Goal: Transaction & Acquisition: Book appointment/travel/reservation

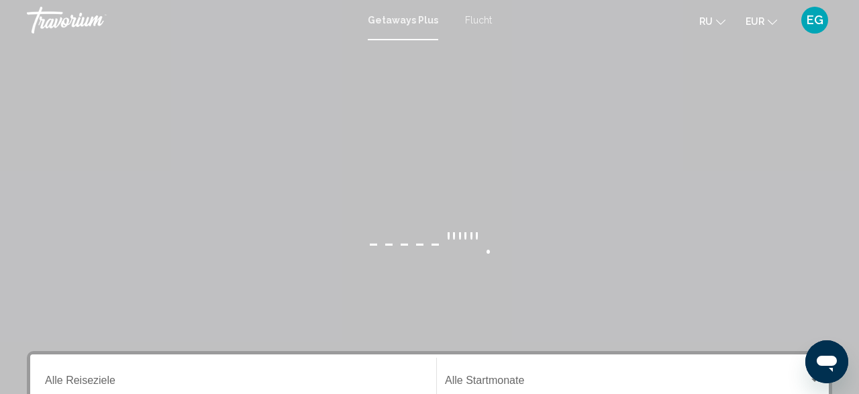
click at [486, 21] on span "Flucht" at bounding box center [478, 20] width 27 height 11
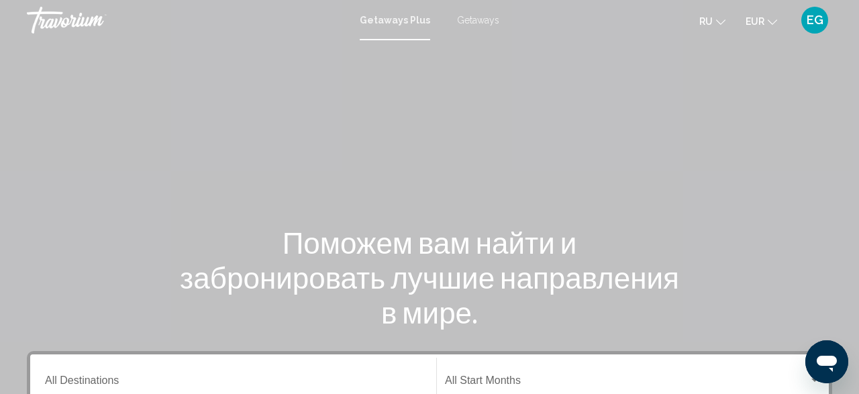
click at [478, 15] on span "Getaways" at bounding box center [478, 20] width 42 height 11
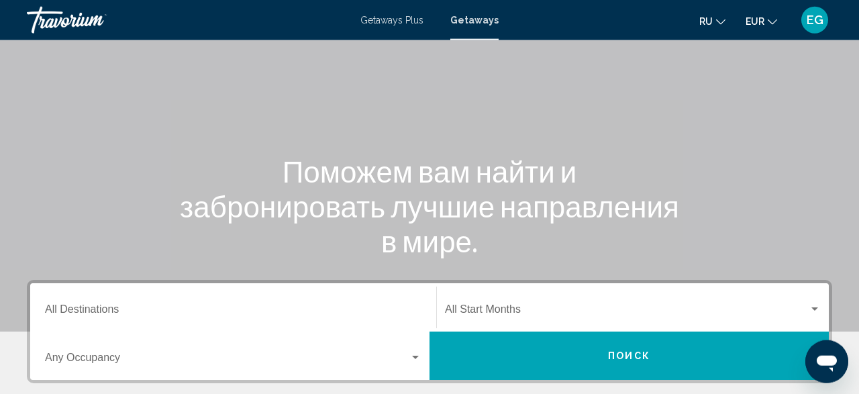
scroll to position [209, 0]
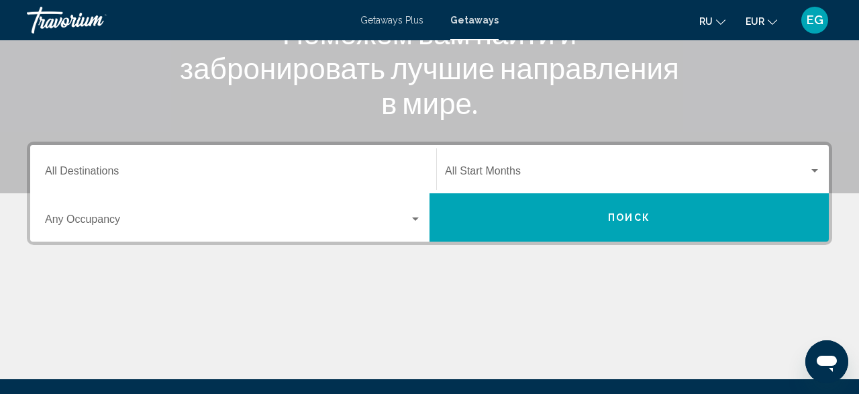
click at [317, 157] on div "Destination All Destinations" at bounding box center [233, 169] width 376 height 42
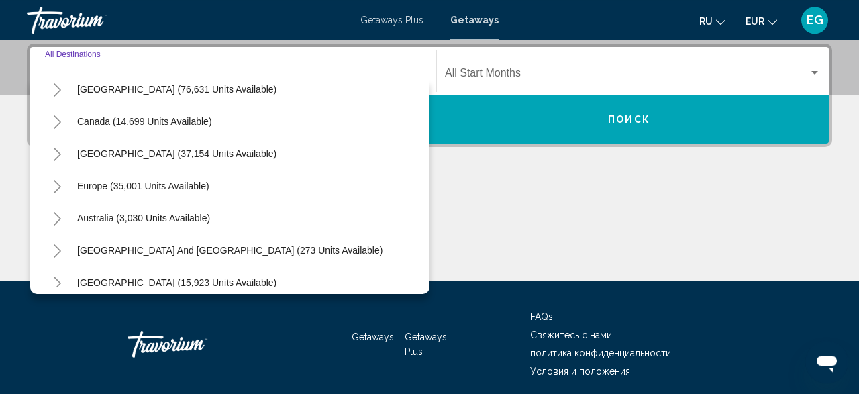
scroll to position [78, 0]
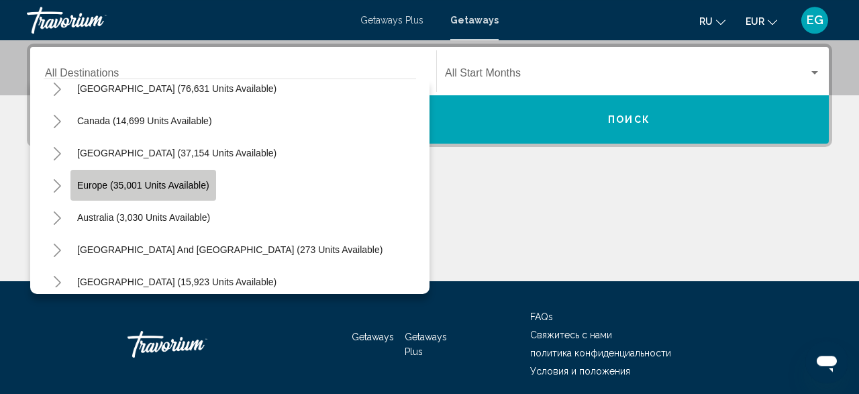
click at [210, 187] on button "Europe (35,001 units available)" at bounding box center [143, 185] width 146 height 31
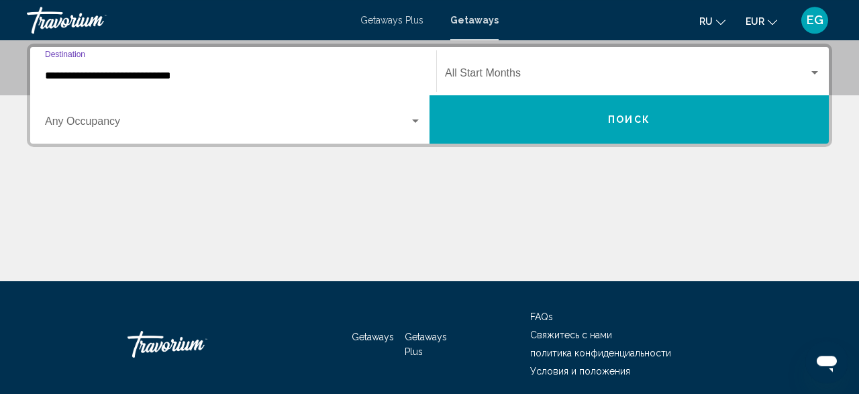
click at [209, 79] on input "**********" at bounding box center [233, 76] width 376 height 12
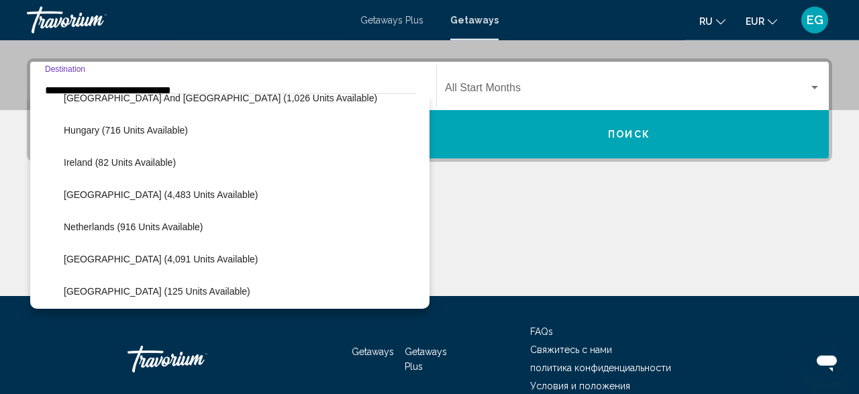
scroll to position [469, 0]
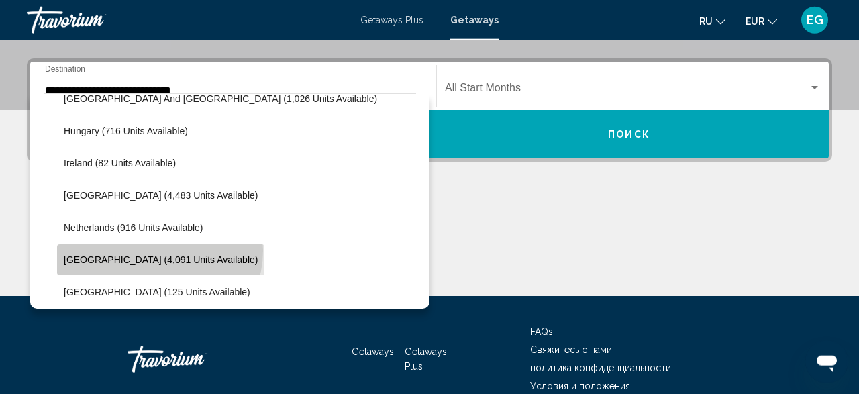
click at [158, 250] on button "[GEOGRAPHIC_DATA] (4,091 units available)" at bounding box center [160, 259] width 207 height 31
type input "**********"
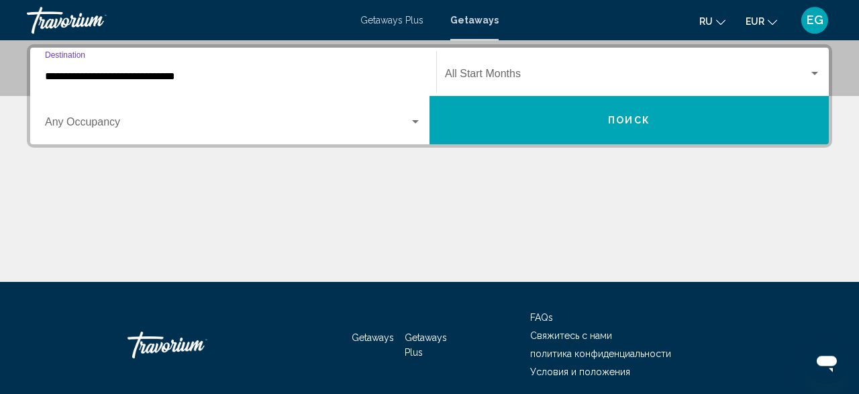
scroll to position [307, 0]
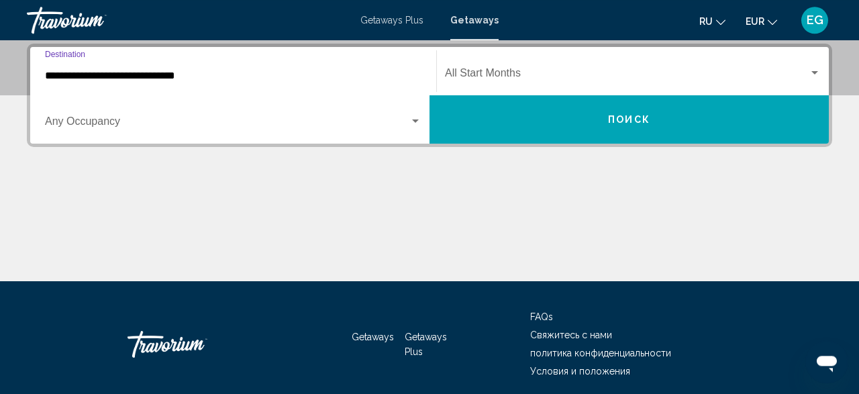
click at [313, 142] on mat-form-field "Occupancy Any Occupancy" at bounding box center [233, 120] width 392 height 48
click at [313, 130] on div "Occupancy Any Occupancy" at bounding box center [233, 120] width 376 height 42
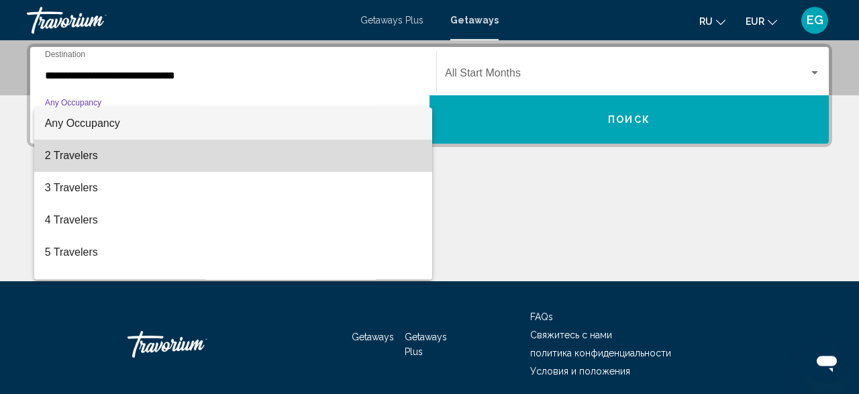
click at [286, 164] on span "2 Travelers" at bounding box center [233, 156] width 376 height 32
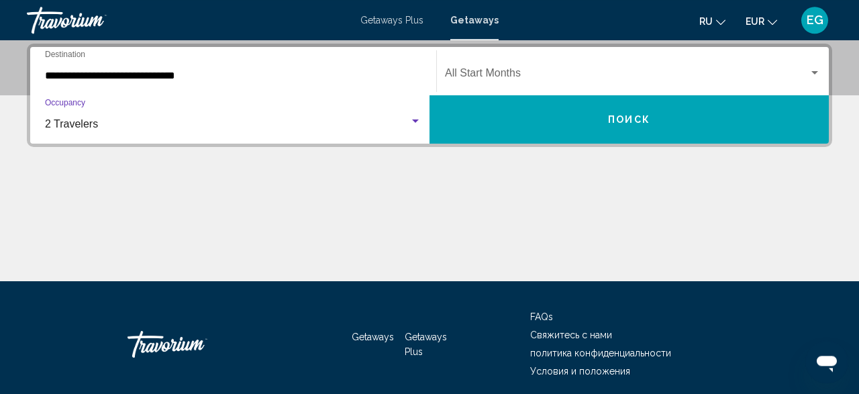
click at [597, 67] on div "Start Month All Start Months" at bounding box center [633, 71] width 376 height 42
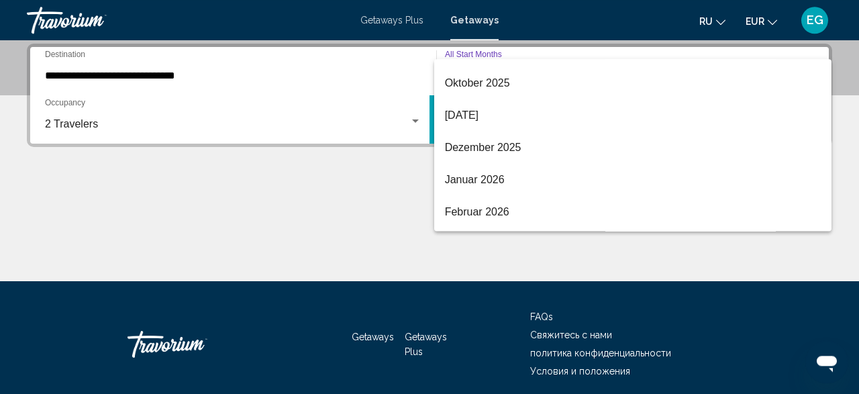
scroll to position [233, 0]
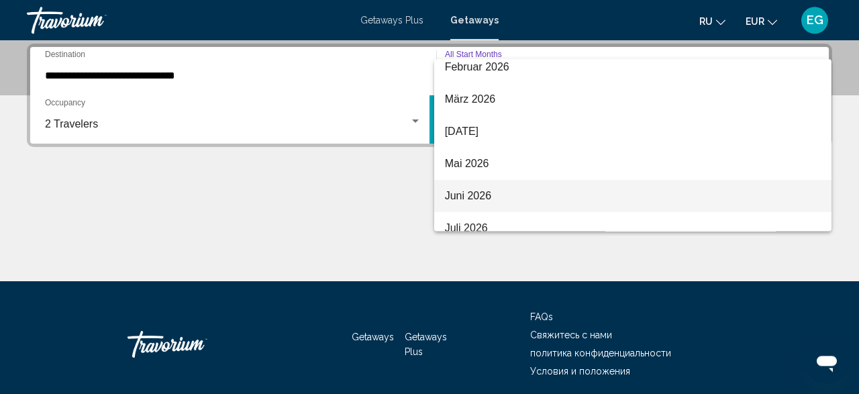
click at [533, 191] on span "Juni 2026" at bounding box center [633, 196] width 376 height 32
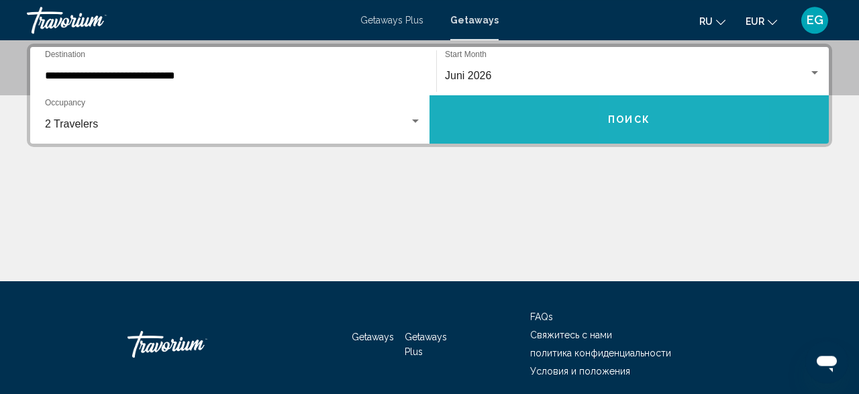
click at [637, 122] on span "Поиск" at bounding box center [629, 120] width 42 height 11
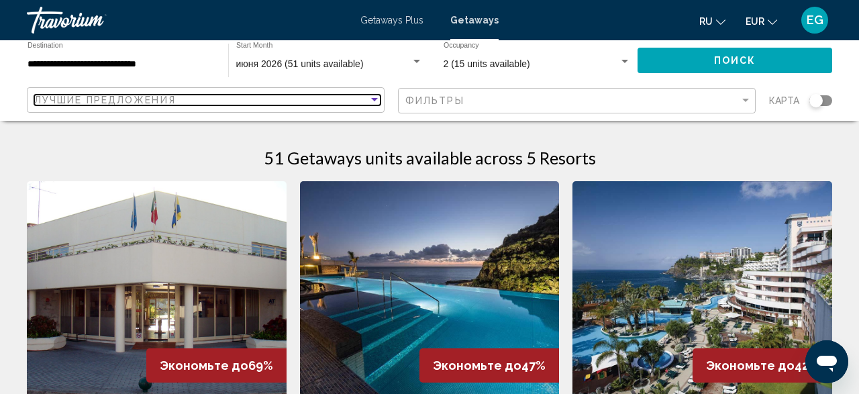
click at [365, 100] on div "Лучшие предложения" at bounding box center [201, 100] width 334 height 11
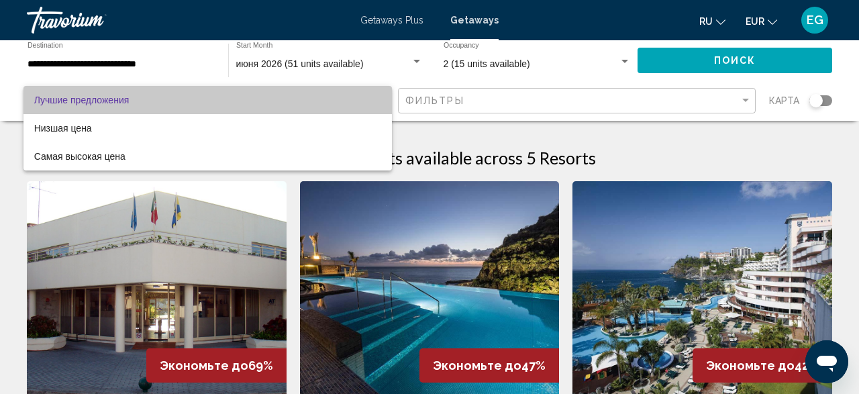
click at [365, 100] on span "Лучшие предложения" at bounding box center [207, 100] width 347 height 28
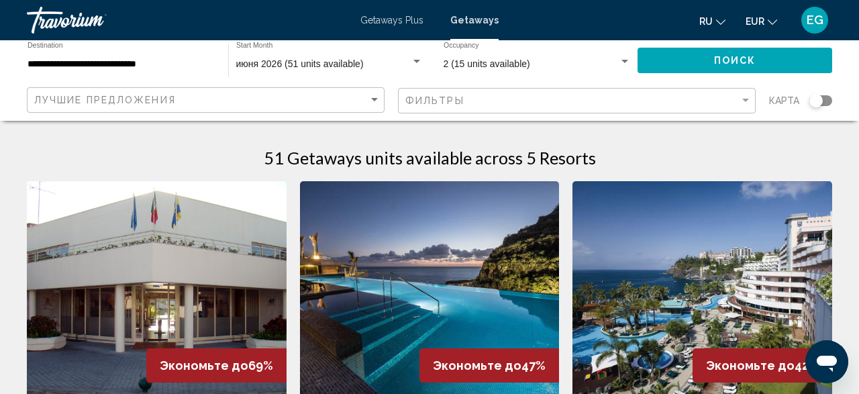
click at [828, 97] on div "Search widget" at bounding box center [820, 100] width 23 height 11
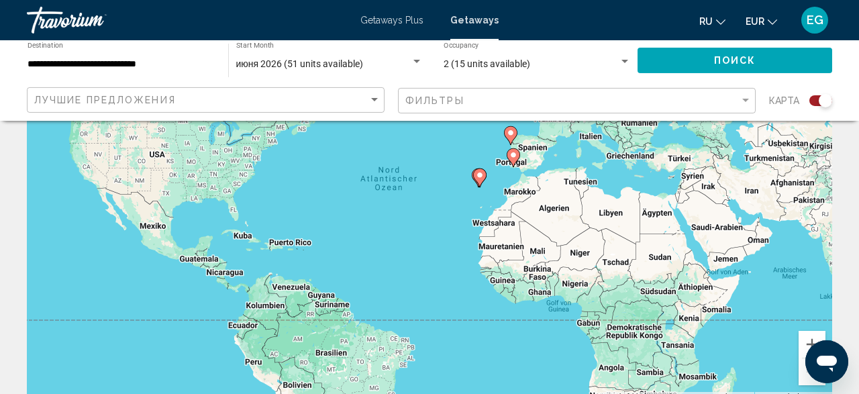
scroll to position [140, 0]
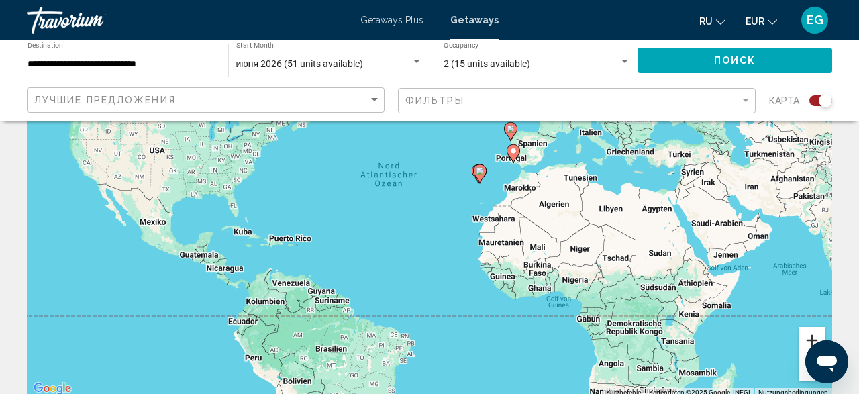
click at [808, 335] on button "Vergrößern" at bounding box center [811, 340] width 27 height 27
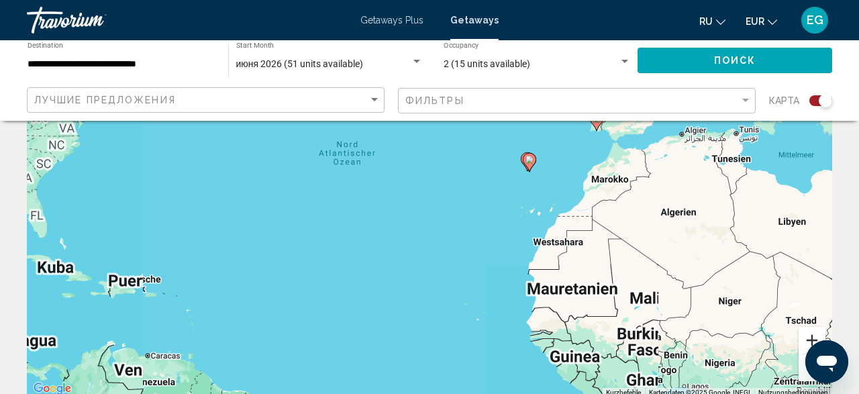
click at [808, 335] on button "Vergrößern" at bounding box center [811, 340] width 27 height 27
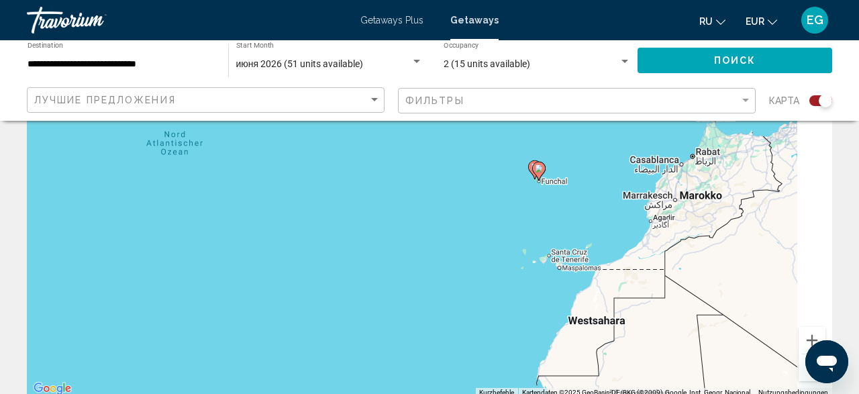
drag, startPoint x: 633, startPoint y: 286, endPoint x: 551, endPoint y: 313, distance: 86.1
click at [551, 313] on div "Um den Modus zum Ziehen mit der Tastatur zu aktivieren, drückst du Alt + Eingab…" at bounding box center [429, 196] width 805 height 403
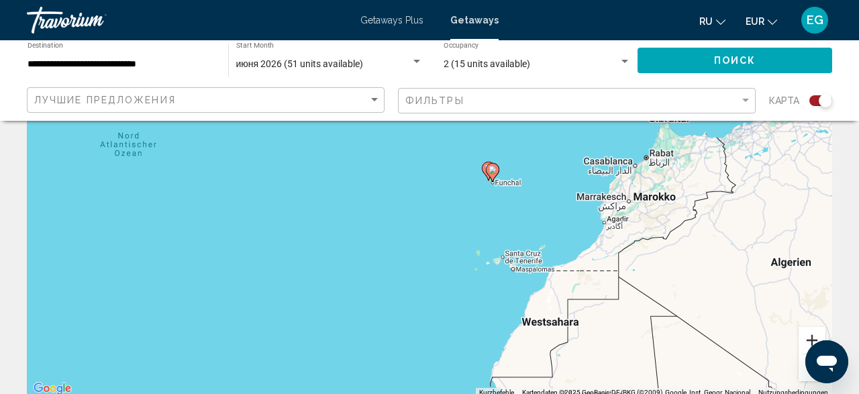
click at [800, 332] on button "Vergrößern" at bounding box center [811, 340] width 27 height 27
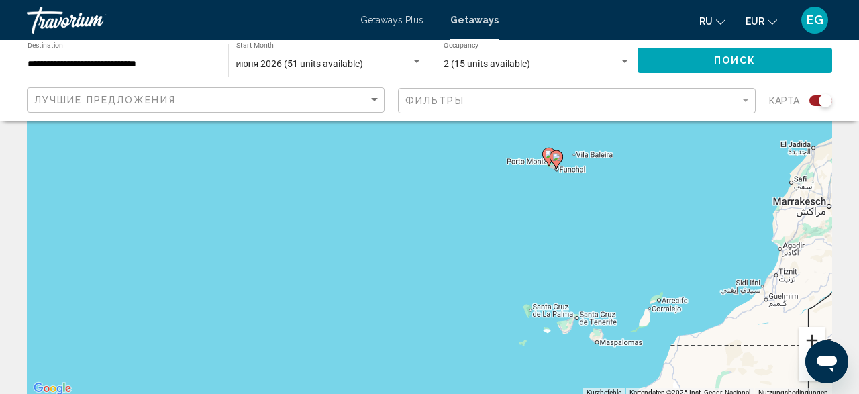
click at [802, 333] on button "Vergrößern" at bounding box center [811, 340] width 27 height 27
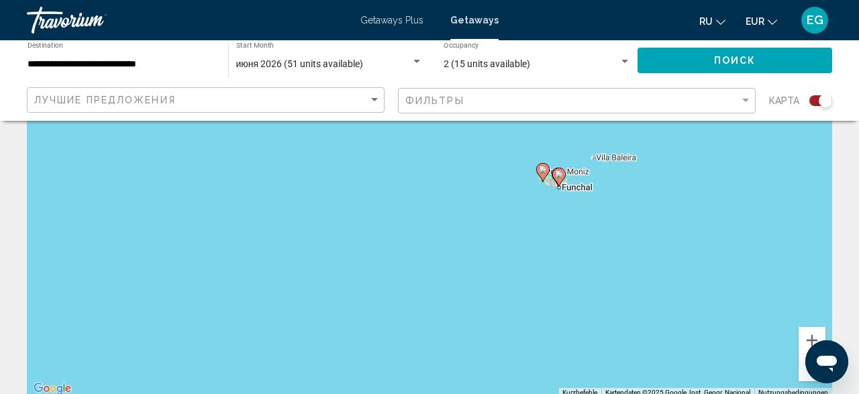
drag, startPoint x: 767, startPoint y: 267, endPoint x: 594, endPoint y: 329, distance: 184.0
click at [594, 329] on div "Um den Modus zum Ziehen mit der Tastatur zu aktivieren, drückst du Alt + Eingab…" at bounding box center [429, 196] width 805 height 403
click at [808, 336] on button "Vergrößern" at bounding box center [811, 340] width 27 height 27
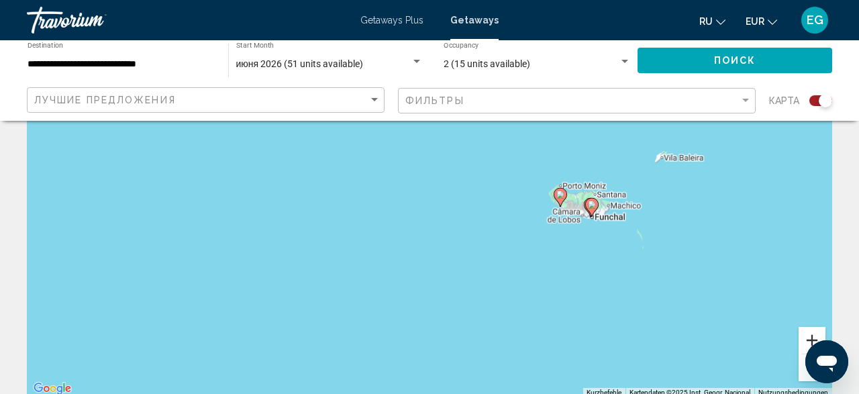
click at [808, 336] on button "Vergrößern" at bounding box center [811, 340] width 27 height 27
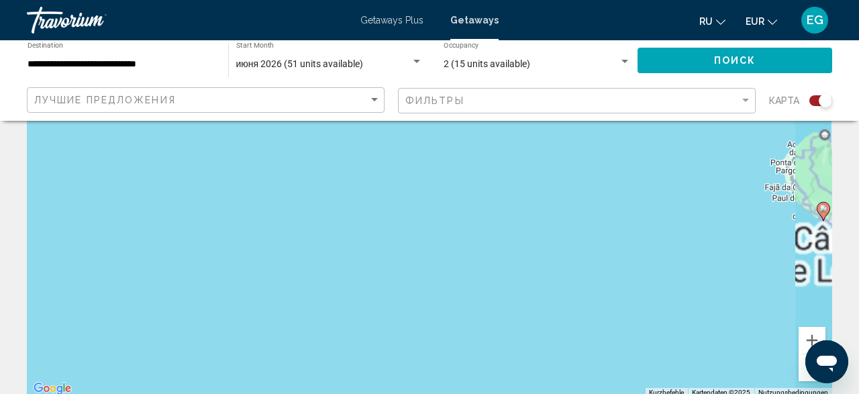
drag, startPoint x: 688, startPoint y: 296, endPoint x: 241, endPoint y: 239, distance: 450.4
click at [253, 235] on div "Um den Modus zum Ziehen mit der Tastatur zu aktivieren, drückst du Alt + Eingab…" at bounding box center [429, 196] width 805 height 403
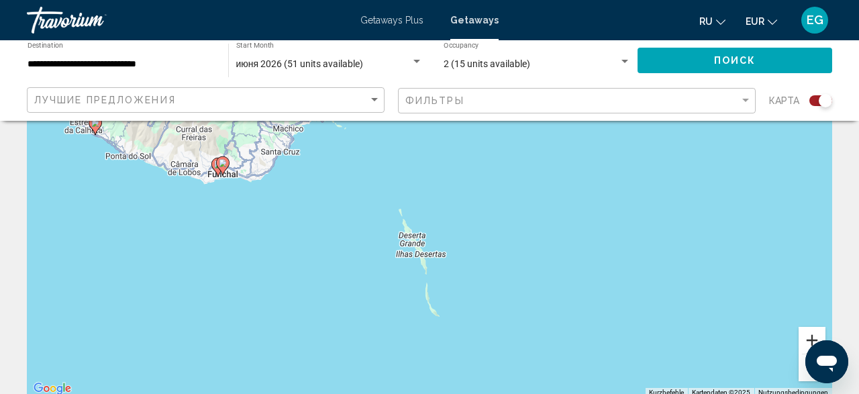
click at [811, 333] on button "Vergrößern" at bounding box center [811, 340] width 27 height 27
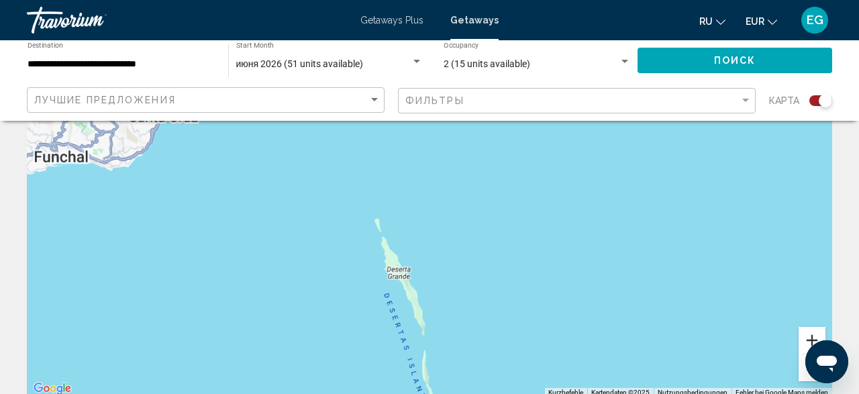
click at [811, 333] on button "Vergrößern" at bounding box center [811, 340] width 27 height 27
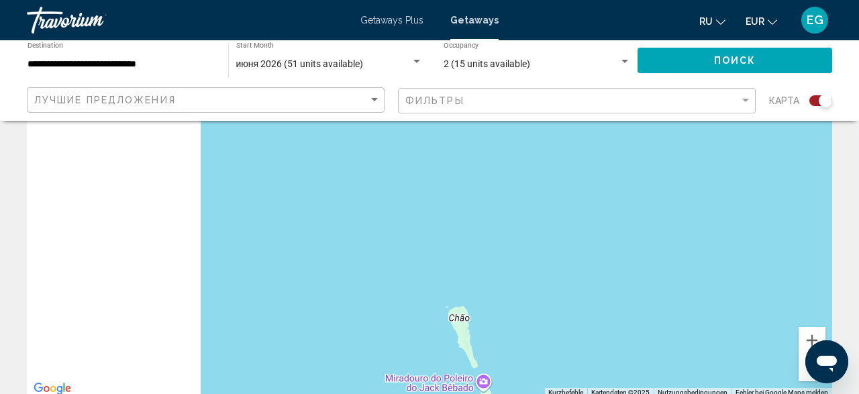
drag, startPoint x: 274, startPoint y: 205, endPoint x: 858, endPoint y: 299, distance: 591.2
click at [832, 298] on div "Main content" at bounding box center [429, 196] width 805 height 403
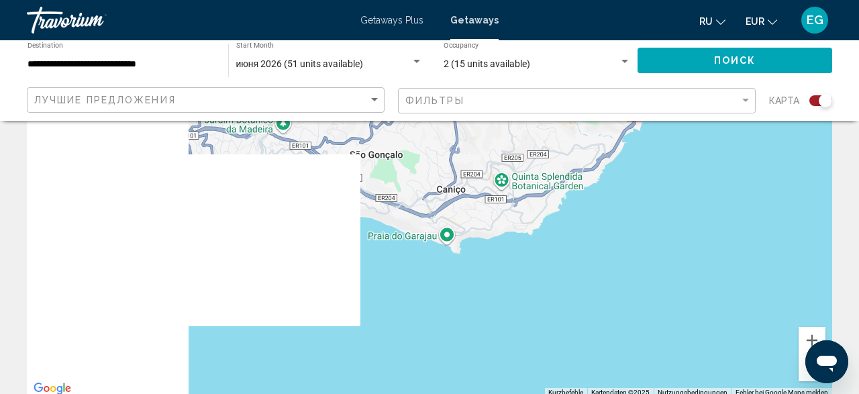
drag, startPoint x: 260, startPoint y: 231, endPoint x: 743, endPoint y: 177, distance: 486.0
click at [743, 177] on div "Main content" at bounding box center [429, 196] width 805 height 403
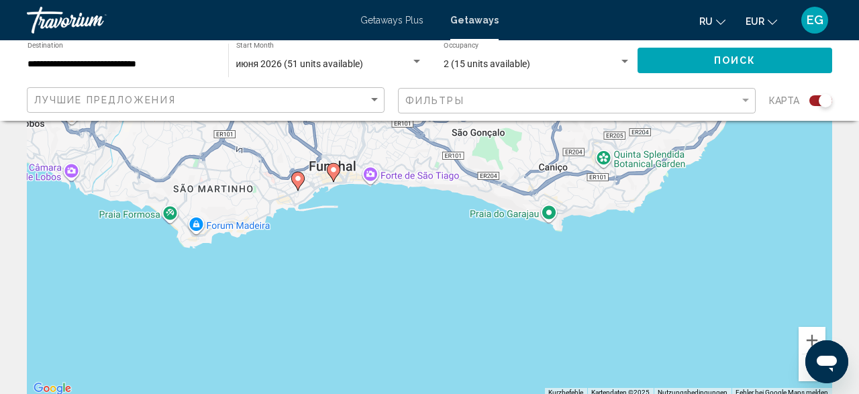
drag, startPoint x: 391, startPoint y: 291, endPoint x: 487, endPoint y: 268, distance: 98.5
click at [487, 268] on div "Um den Modus zum Ziehen mit der Tastatur zu aktivieren, drückst du Alt + Eingab…" at bounding box center [429, 196] width 805 height 403
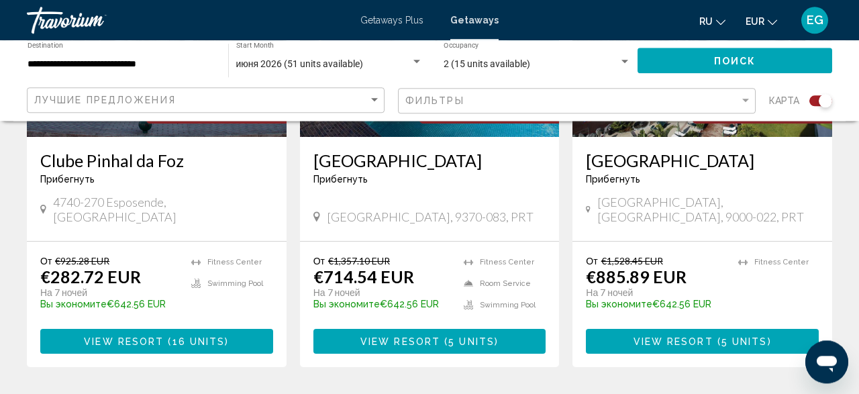
scroll to position [698, 0]
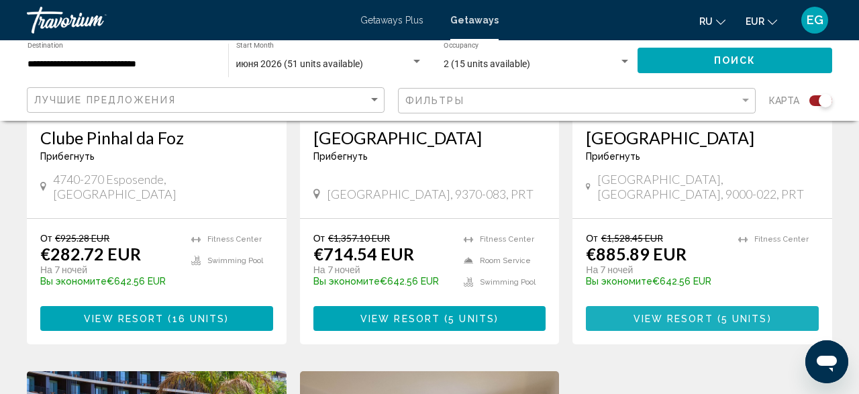
click at [667, 311] on button "View Resort ( 5 units )" at bounding box center [702, 318] width 233 height 25
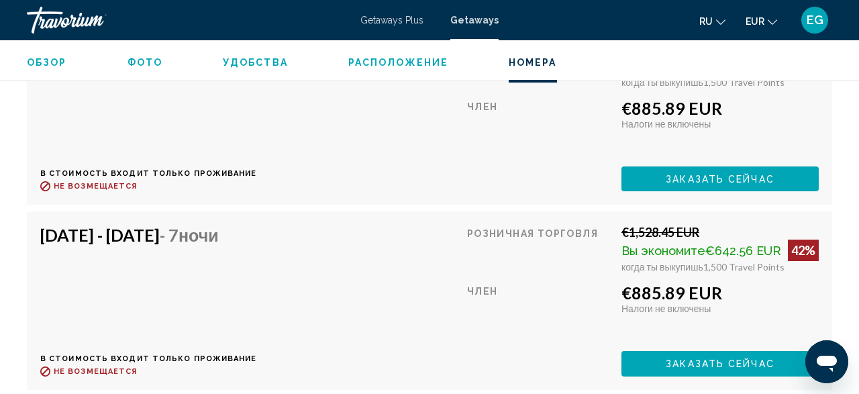
scroll to position [2963, 0]
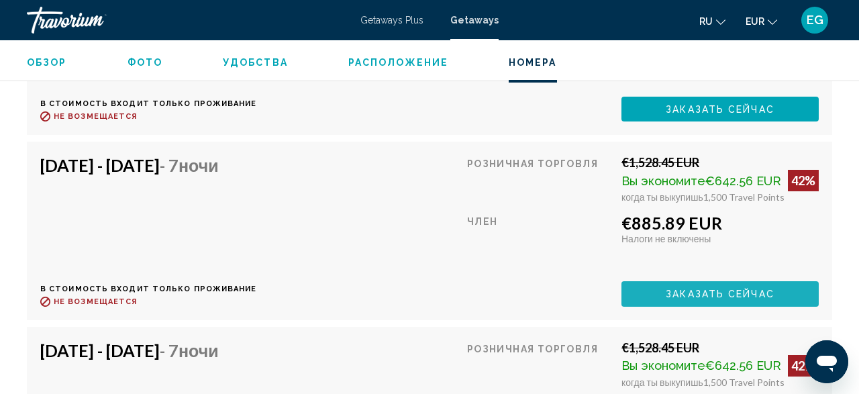
click at [782, 281] on button "Заказать сейчас" at bounding box center [719, 293] width 197 height 25
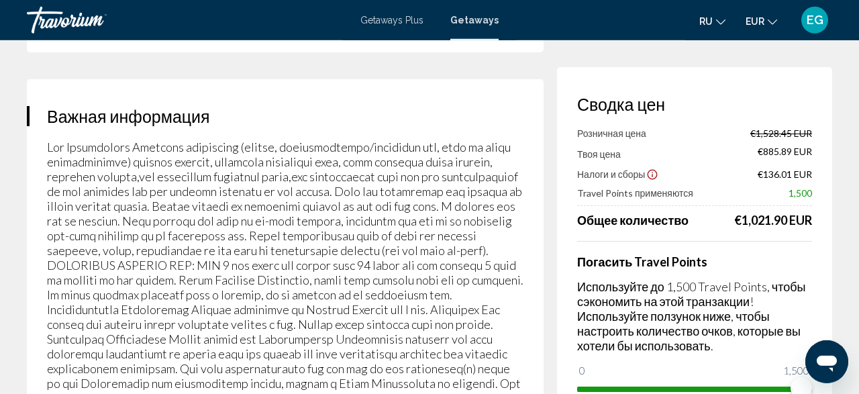
scroll to position [2125, 0]
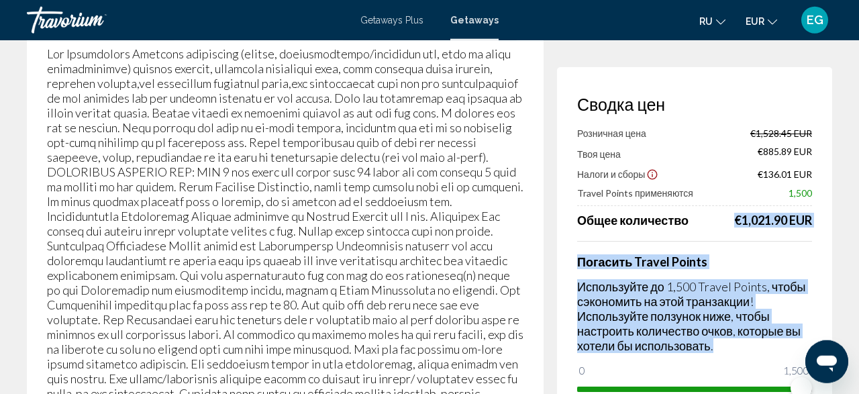
drag, startPoint x: 755, startPoint y: 373, endPoint x: 696, endPoint y: 221, distance: 163.6
click at [696, 221] on div "Розничная цена €1,528.45 EUR Твоя цена €885.89 EUR Налоги и сборы €136.01 EUR T…" at bounding box center [694, 263] width 235 height 272
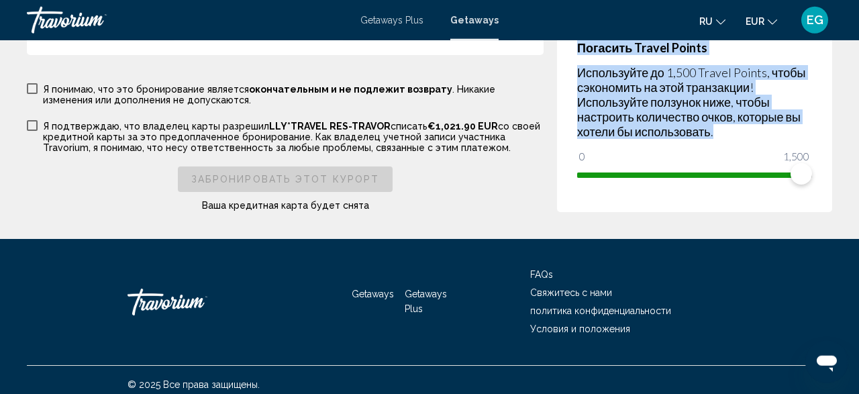
scroll to position [2680, 0]
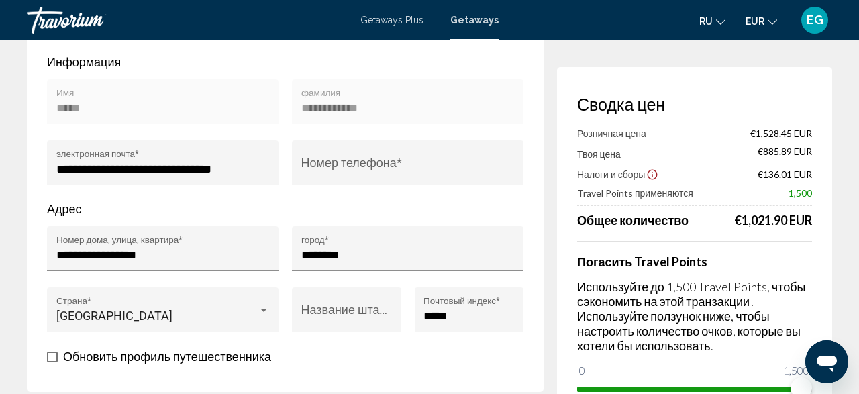
scroll to position [0, 0]
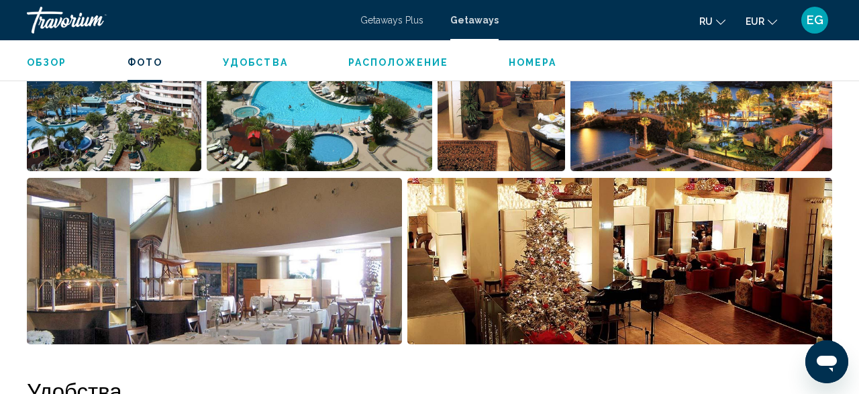
scroll to position [810, 0]
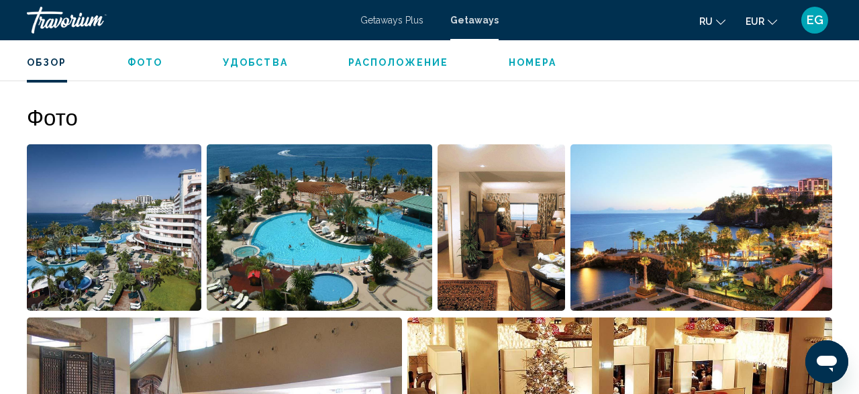
click at [747, 232] on img "Open full-screen image slider" at bounding box center [701, 227] width 262 height 166
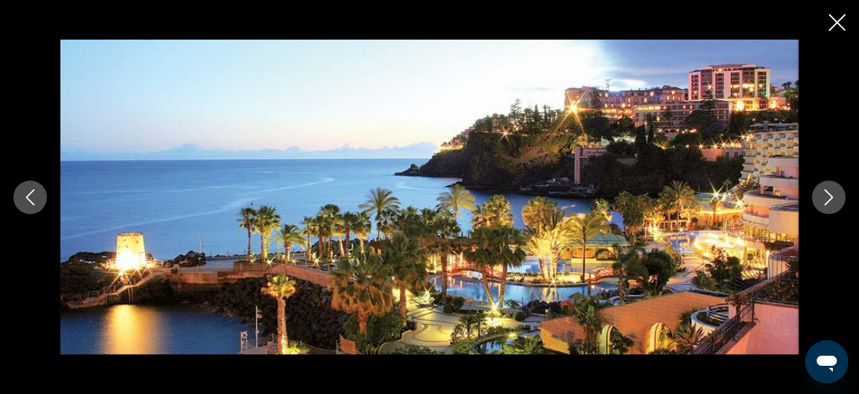
scroll to position [1159, 0]
click at [821, 202] on icon "Next image" at bounding box center [829, 197] width 16 height 16
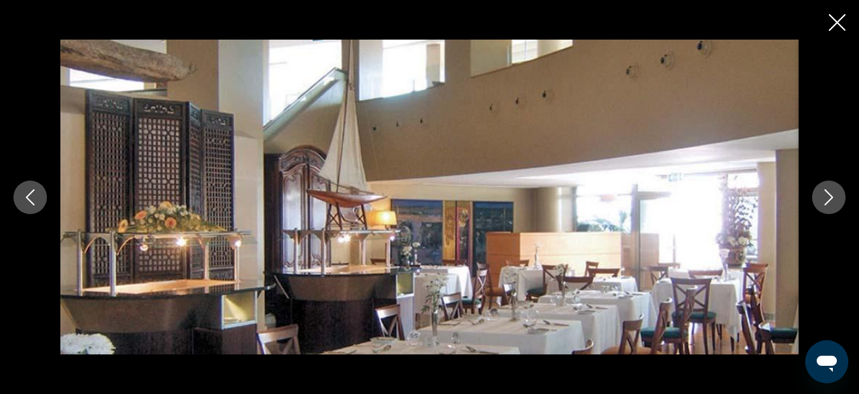
click at [823, 205] on button "Next image" at bounding box center [829, 197] width 34 height 34
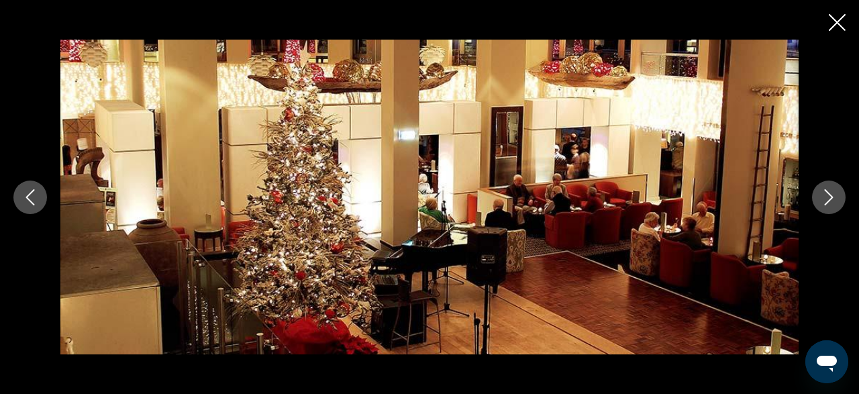
click at [823, 206] on button "Next image" at bounding box center [829, 197] width 34 height 34
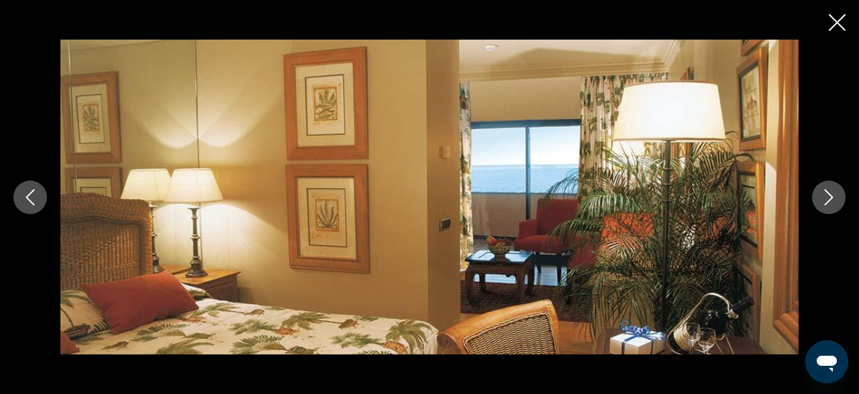
click at [823, 206] on button "Next image" at bounding box center [829, 197] width 34 height 34
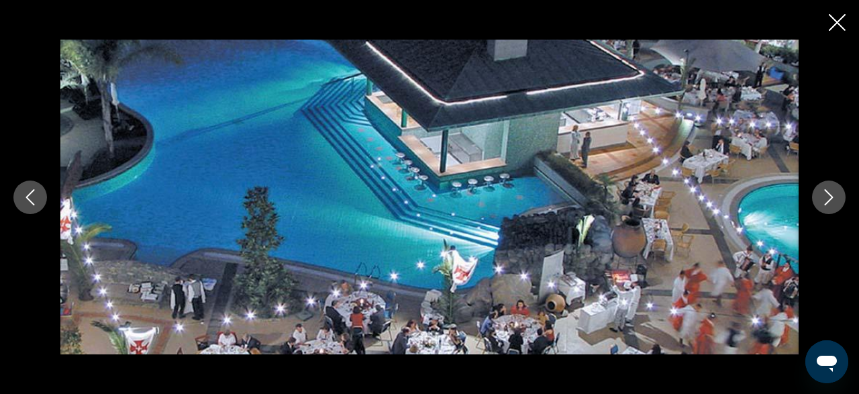
click at [823, 206] on button "Next image" at bounding box center [829, 197] width 34 height 34
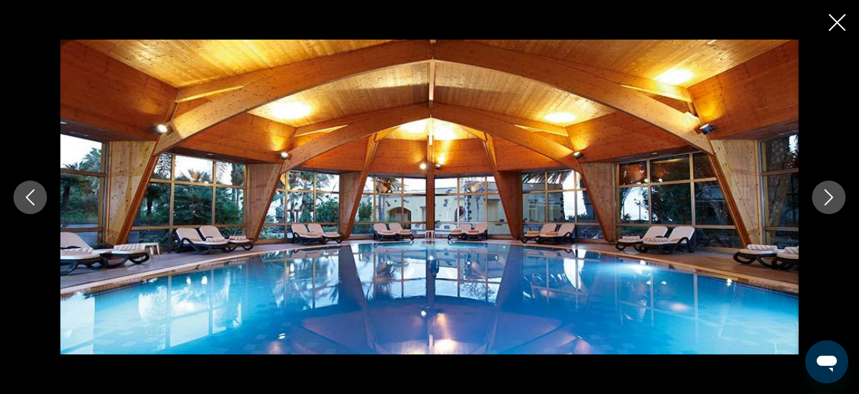
click at [823, 206] on button "Next image" at bounding box center [829, 197] width 34 height 34
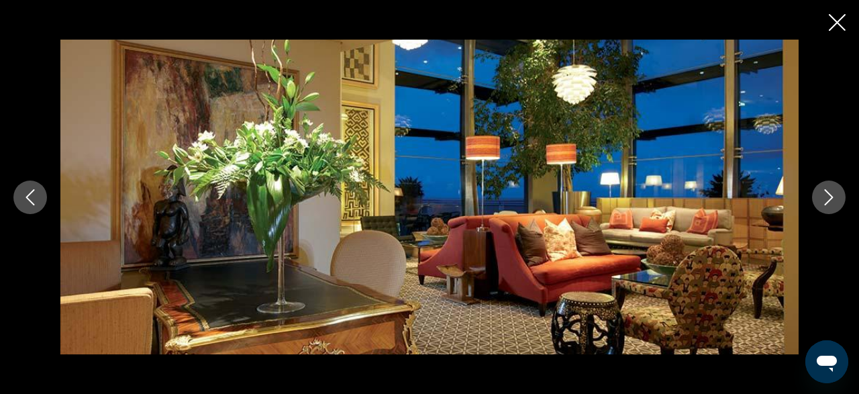
click at [823, 206] on button "Next image" at bounding box center [829, 197] width 34 height 34
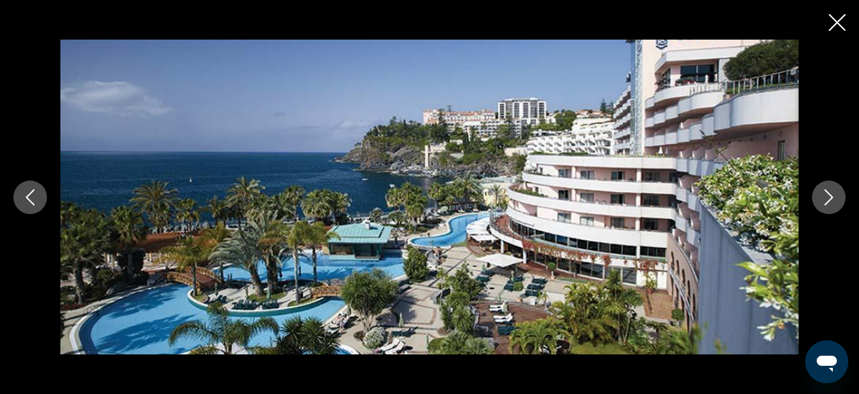
click at [830, 22] on icon "Close slideshow" at bounding box center [837, 22] width 17 height 17
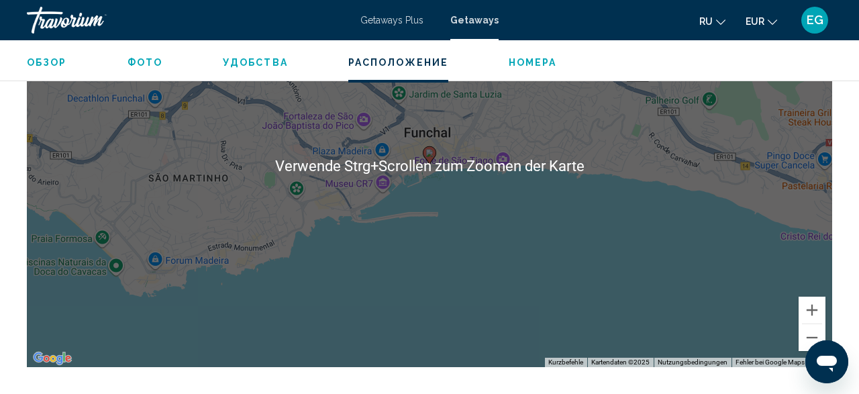
scroll to position [1997, 0]
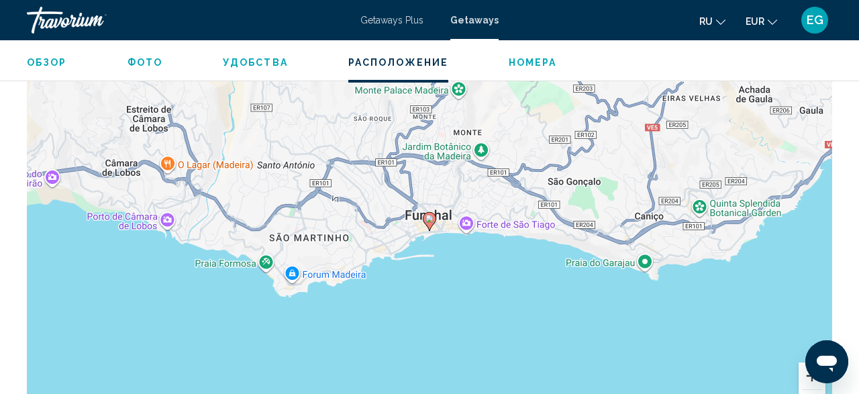
click at [803, 365] on button "Vergrößern" at bounding box center [811, 375] width 27 height 27
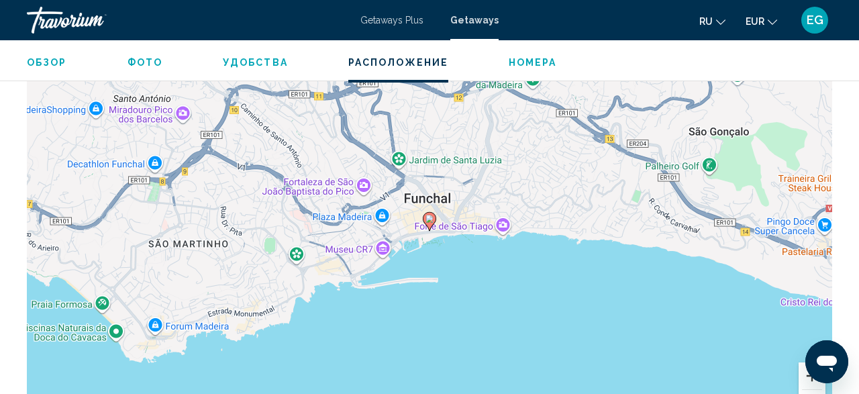
click at [803, 365] on button "Vergrößern" at bounding box center [811, 375] width 27 height 27
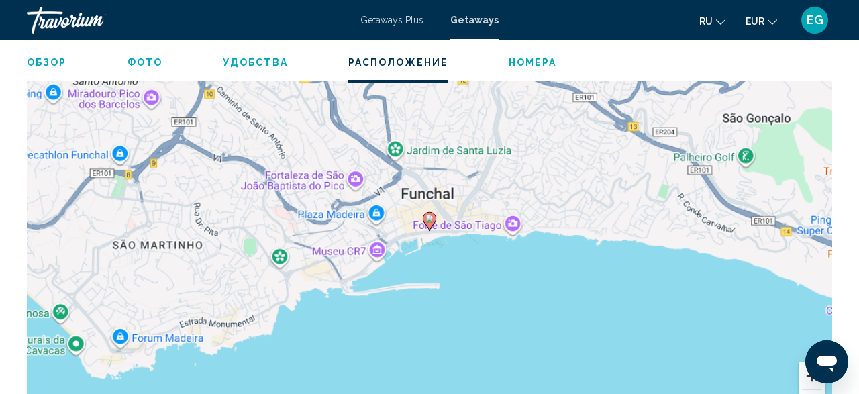
click at [803, 365] on button "Vergrößern" at bounding box center [811, 375] width 27 height 27
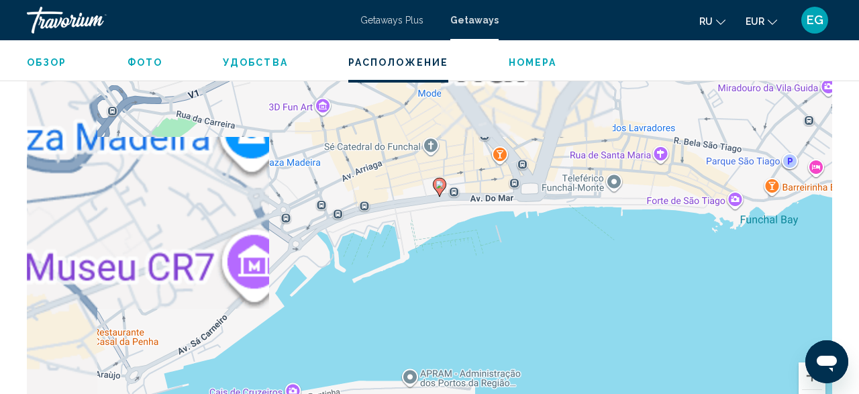
drag, startPoint x: 604, startPoint y: 338, endPoint x: 614, endPoint y: 300, distance: 39.5
click at [614, 300] on div "Um den Modus zum Ziehen mit der Tastatur zu aktivieren, drückst du Alt + Eingab…" at bounding box center [429, 231] width 805 height 403
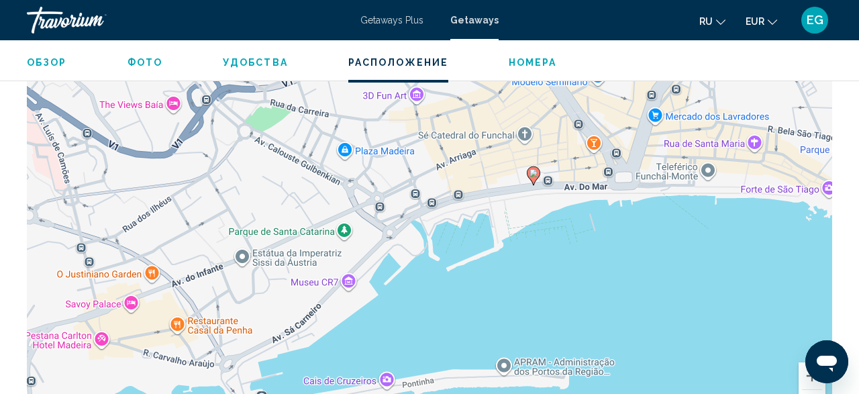
drag, startPoint x: 468, startPoint y: 315, endPoint x: 549, endPoint y: 308, distance: 81.5
click at [549, 308] on div "Um den Modus zum Ziehen mit der Tastatur zu aktivieren, drückst du Alt + Eingab…" at bounding box center [429, 231] width 805 height 403
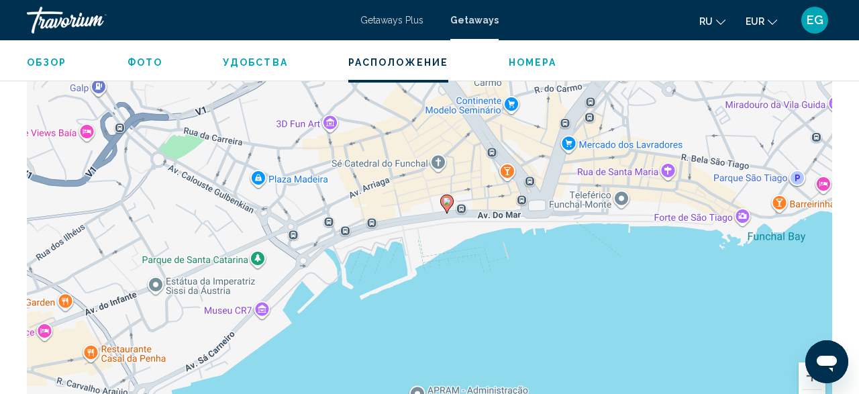
drag, startPoint x: 501, startPoint y: 240, endPoint x: 413, endPoint y: 268, distance: 92.9
click at [413, 268] on div "Um den Modus zum Ziehen mit der Tastatur zu aktivieren, drückst du Alt + Eingab…" at bounding box center [429, 231] width 805 height 403
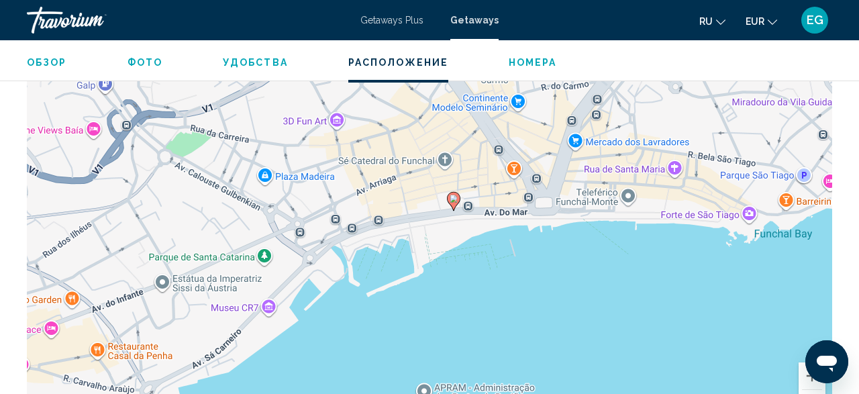
drag, startPoint x: 548, startPoint y: 311, endPoint x: 533, endPoint y: 229, distance: 84.0
click at [533, 229] on div "Um den Modus zum Ziehen mit der Tastatur zu aktivieren, drückst du Alt + Eingab…" at bounding box center [429, 231] width 805 height 403
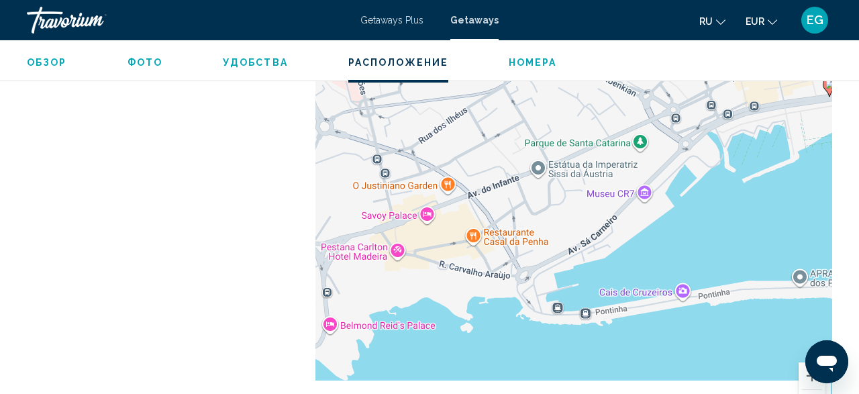
drag, startPoint x: 230, startPoint y: 272, endPoint x: 614, endPoint y: 164, distance: 398.5
click at [613, 166] on div "Um den Modus zum Ziehen mit der Tastatur zu aktivieren, drückst du Alt + Eingab…" at bounding box center [429, 231] width 805 height 403
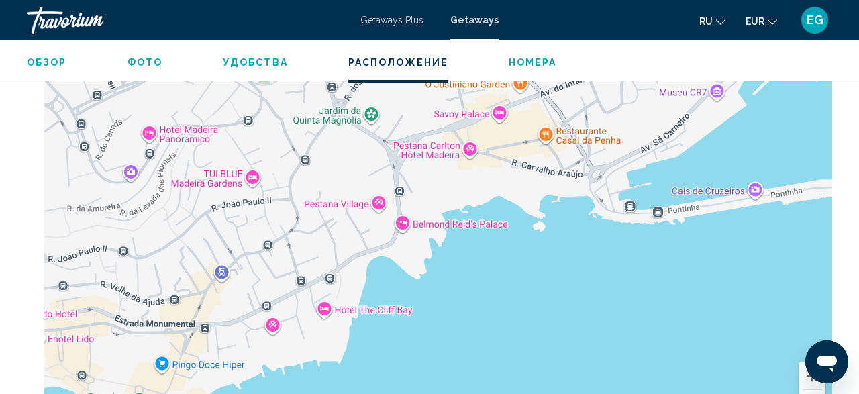
drag, startPoint x: 384, startPoint y: 256, endPoint x: 506, endPoint y: 107, distance: 192.2
click at [506, 107] on div "Um den Modus zum Ziehen mit der Tastatur zu aktivieren, drückst du Alt + Eingab…" at bounding box center [429, 231] width 805 height 403
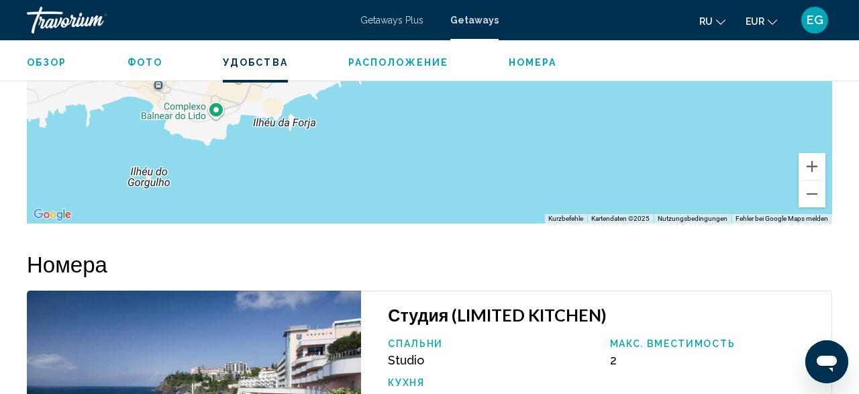
scroll to position [1787, 0]
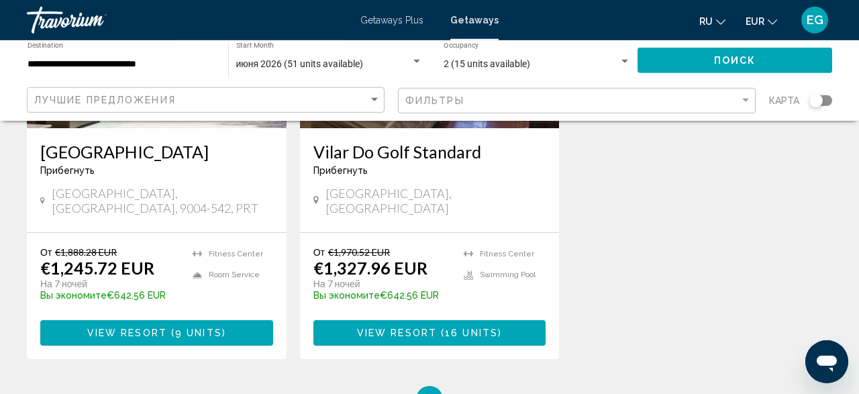
scroll to position [768, 0]
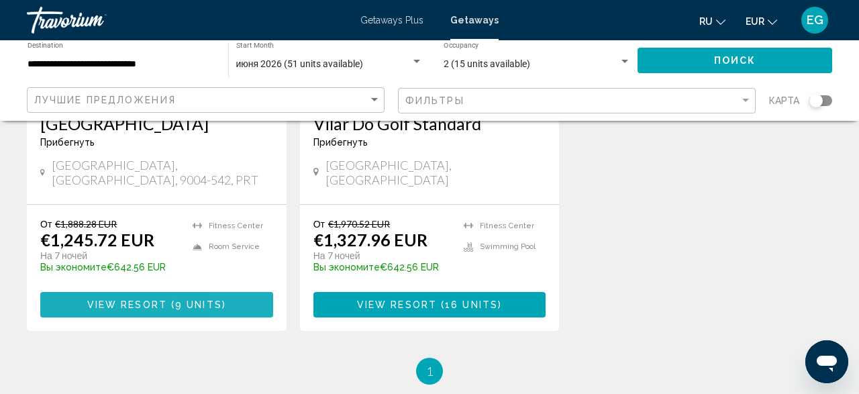
click at [249, 292] on button "View Resort ( 9 units )" at bounding box center [156, 304] width 233 height 25
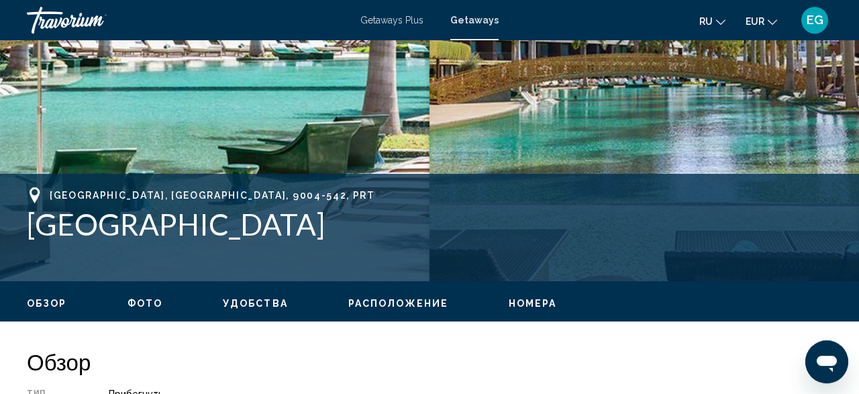
scroll to position [419, 0]
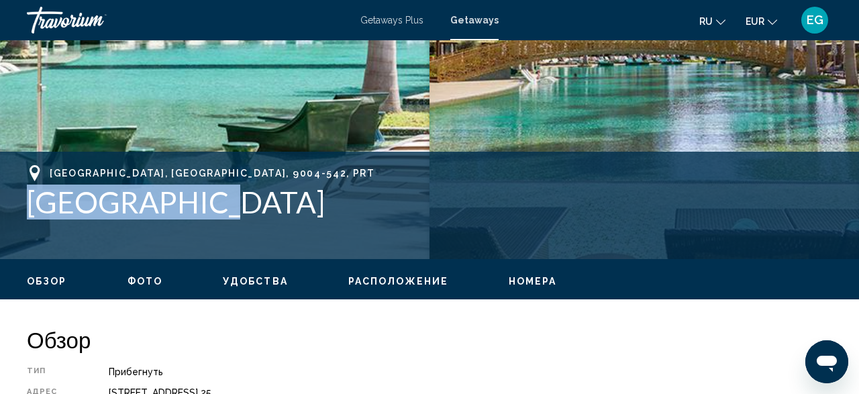
drag, startPoint x: 244, startPoint y: 206, endPoint x: 26, endPoint y: 218, distance: 217.7
click at [26, 218] on div "Funchal, Madeira, 9004-542, PRT Savoy Palace Адрес Avenida do Infante, Nr. 25 .…" at bounding box center [429, 205] width 859 height 81
copy h1 "Savoy Palace"
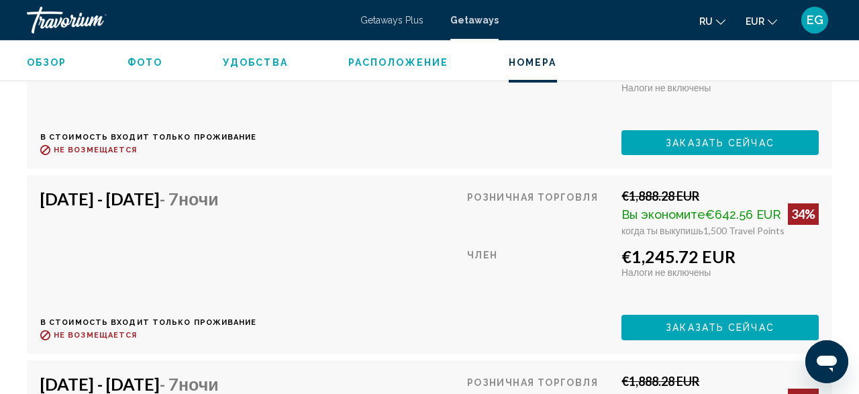
scroll to position [2791, 0]
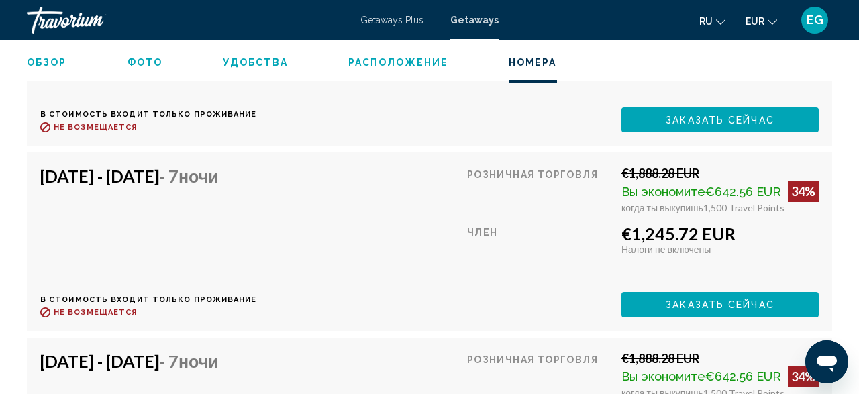
click at [712, 125] on span "Заказать сейчас" at bounding box center [720, 120] width 109 height 11
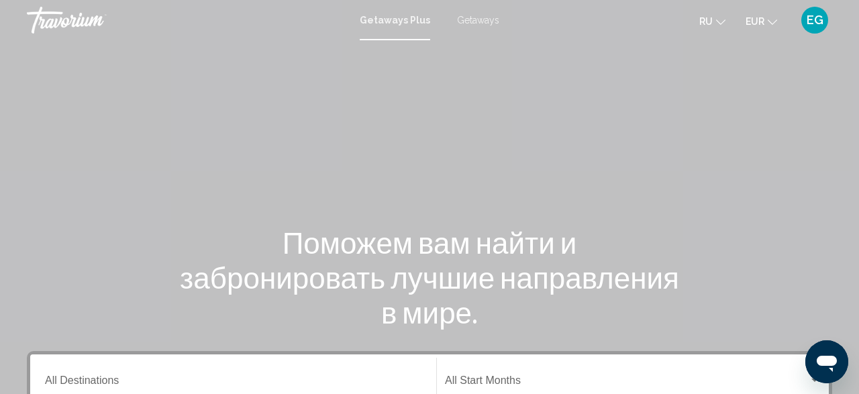
click at [482, 23] on span "Getaways" at bounding box center [478, 20] width 42 height 11
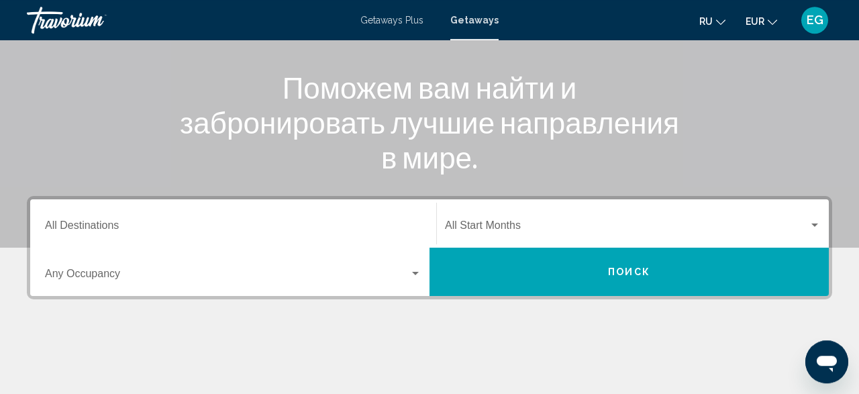
scroll to position [209, 0]
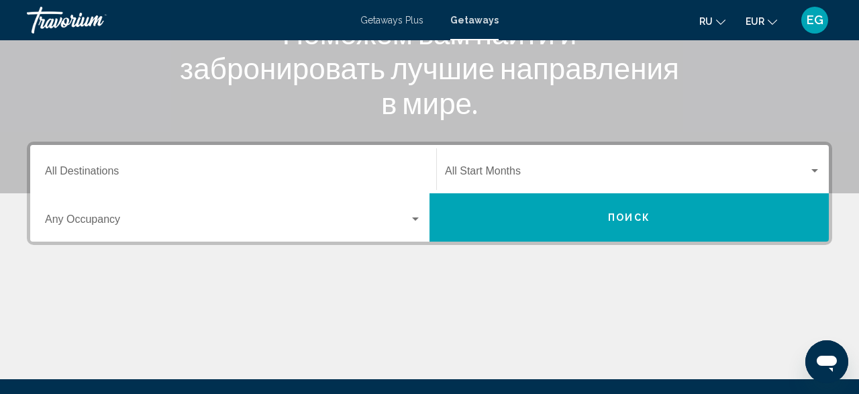
click at [327, 162] on div "Destination All Destinations" at bounding box center [233, 169] width 376 height 42
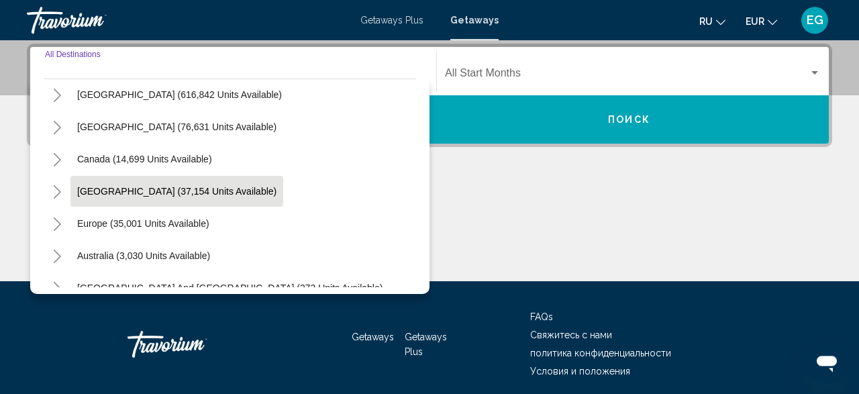
scroll to position [78, 0]
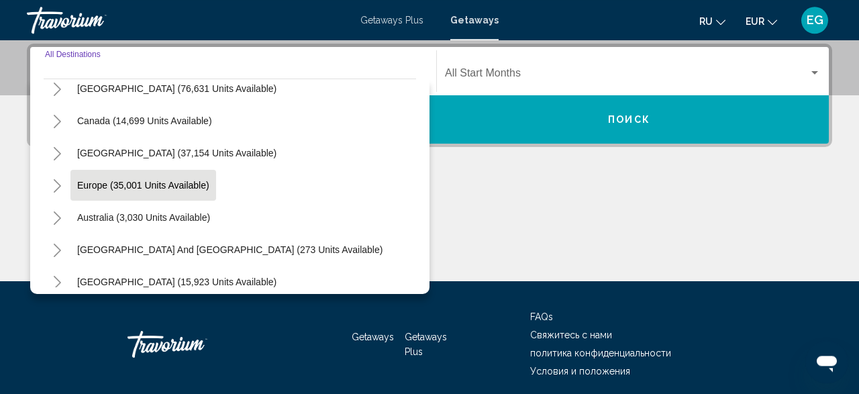
click at [199, 183] on span "Europe (35,001 units available)" at bounding box center [143, 185] width 132 height 11
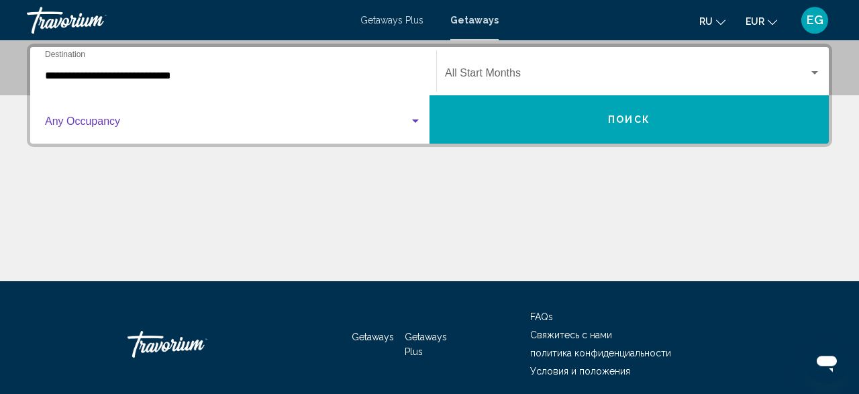
click at [187, 127] on span "Search widget" at bounding box center [227, 124] width 364 height 12
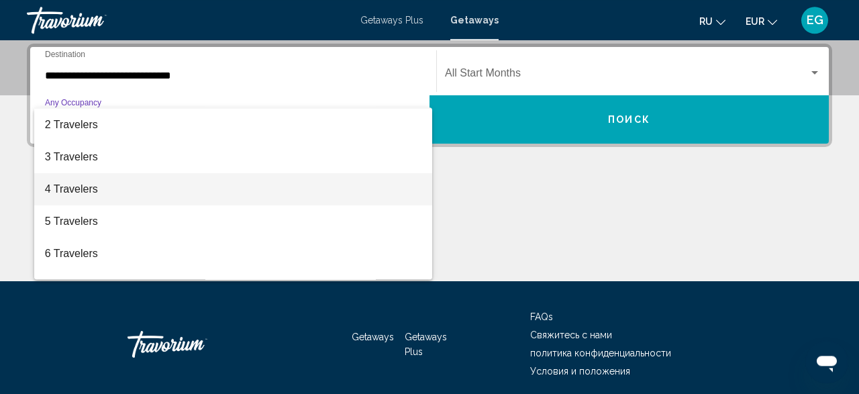
scroll to position [0, 0]
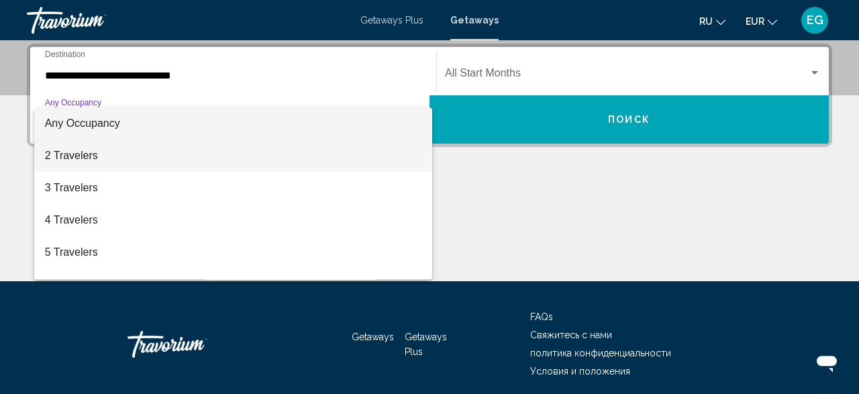
click at [154, 156] on span "2 Travelers" at bounding box center [233, 156] width 376 height 32
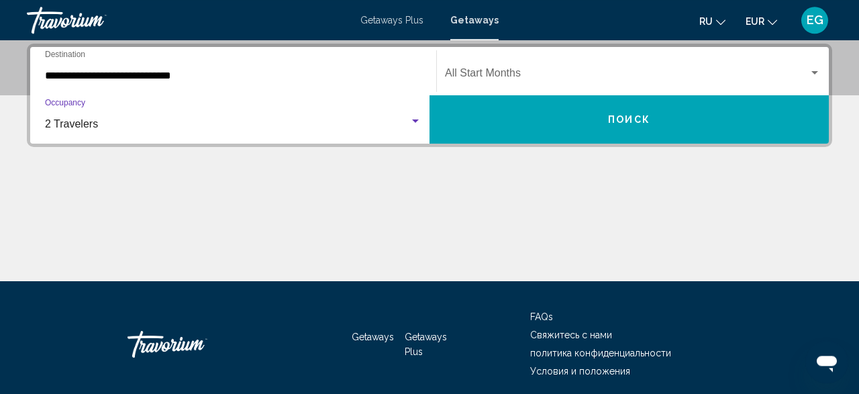
click at [542, 70] on span "Search widget" at bounding box center [627, 76] width 364 height 12
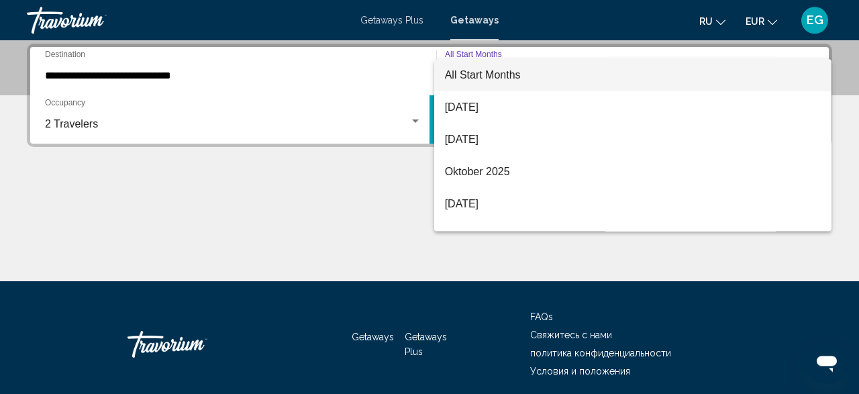
click at [237, 83] on div at bounding box center [429, 197] width 859 height 394
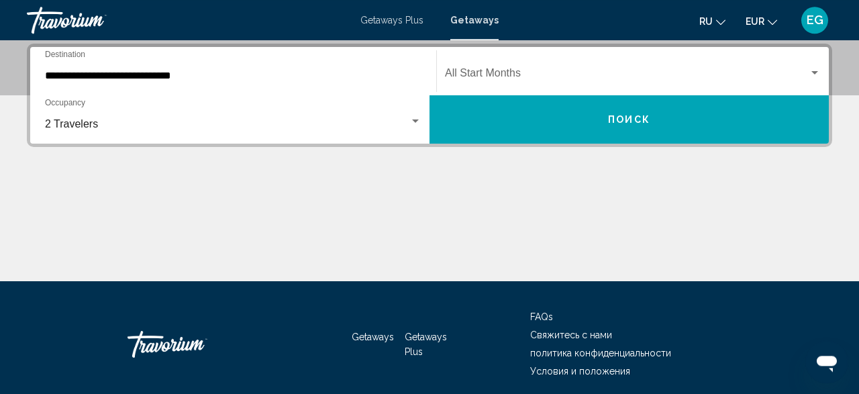
click at [227, 72] on input "**********" at bounding box center [233, 76] width 376 height 12
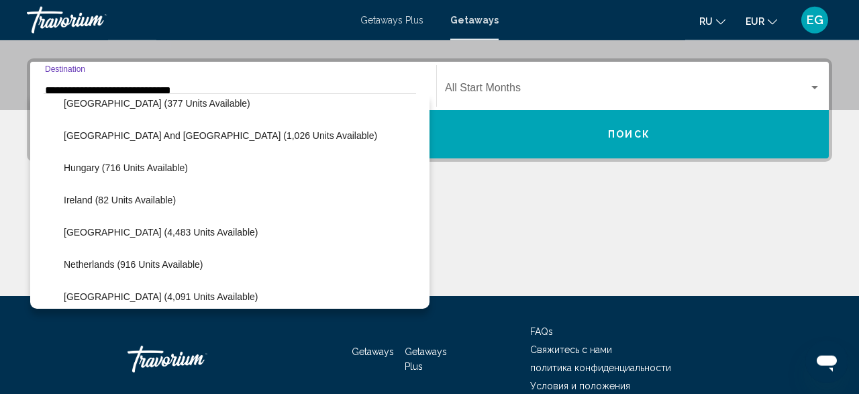
scroll to position [469, 0]
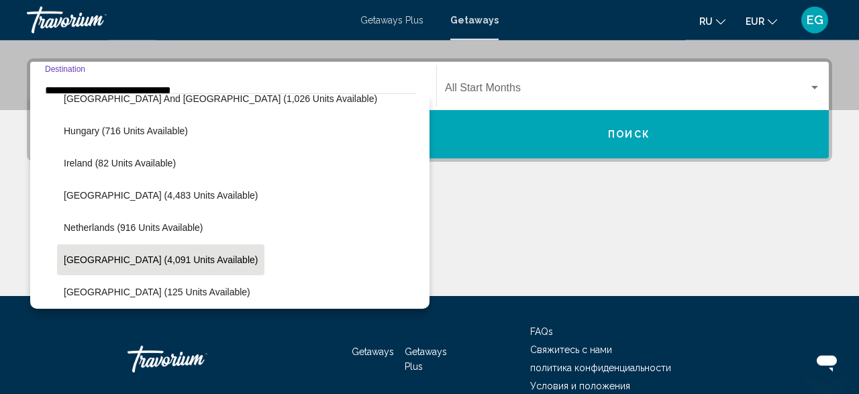
click at [160, 250] on button "Portugal (4,091 units available)" at bounding box center [160, 259] width 207 height 31
type input "**********"
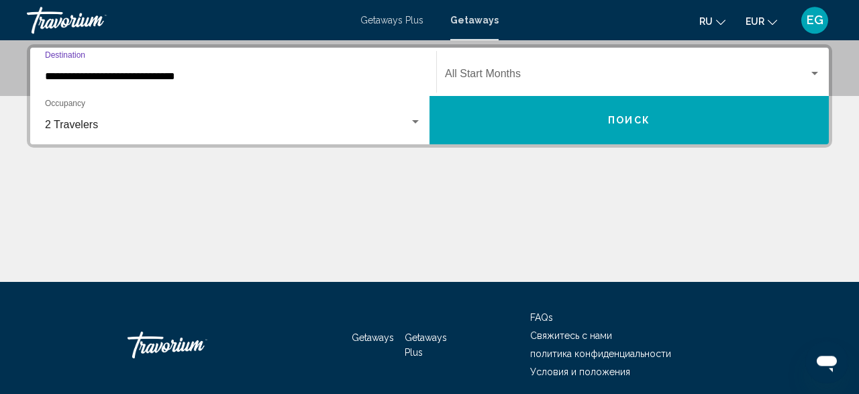
scroll to position [307, 0]
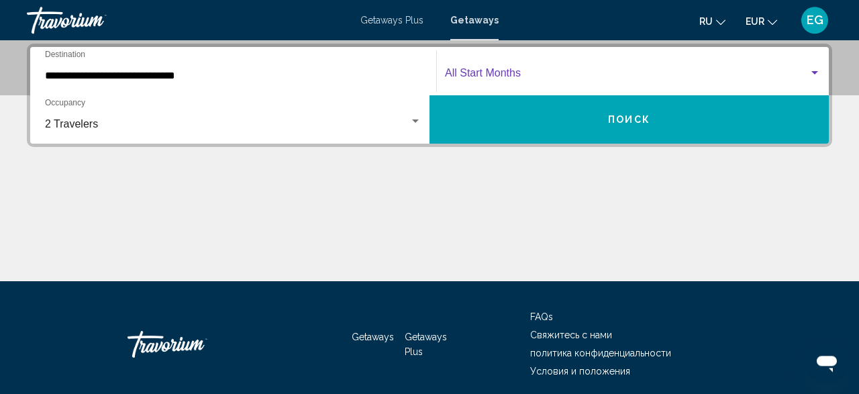
click at [539, 74] on span "Search widget" at bounding box center [627, 76] width 364 height 12
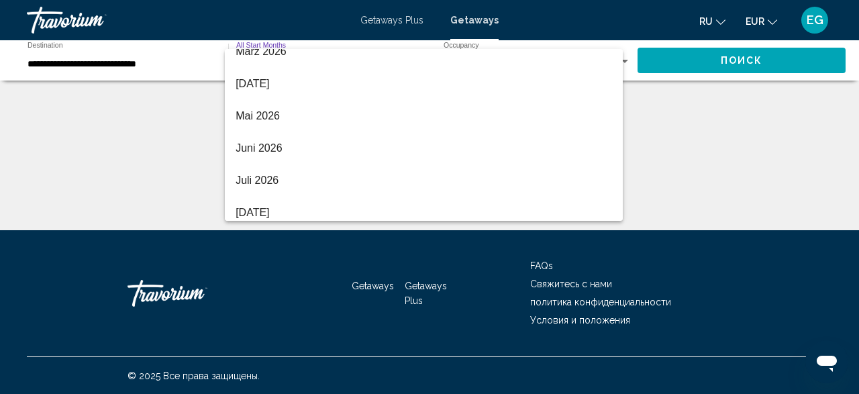
scroll to position [279, 0]
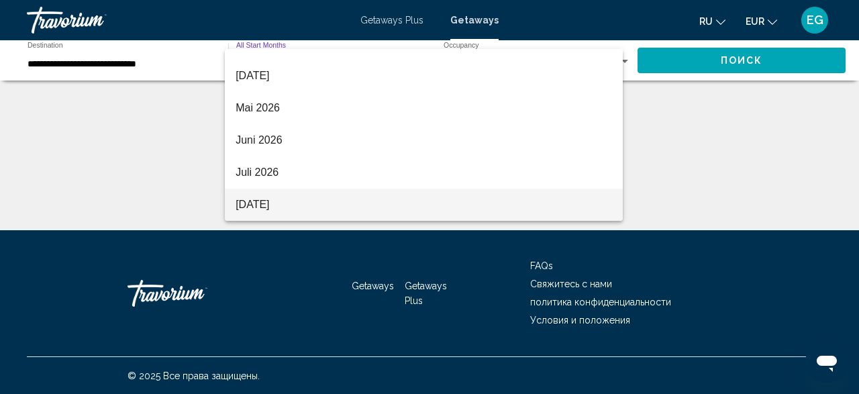
click at [516, 190] on span "August 2026" at bounding box center [423, 205] width 376 height 32
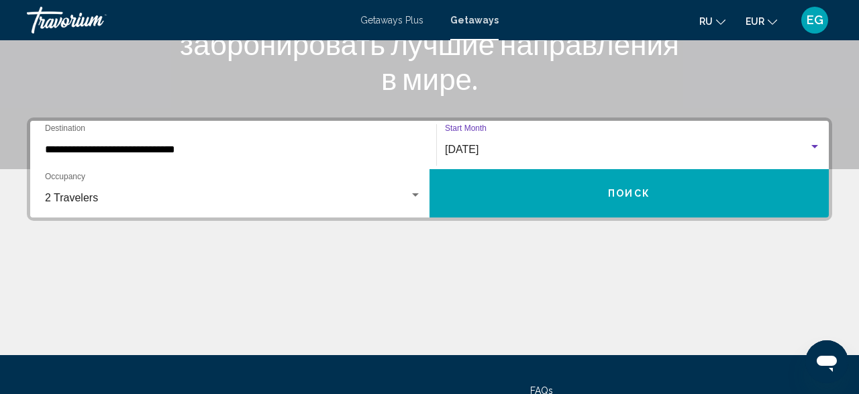
scroll to position [150, 0]
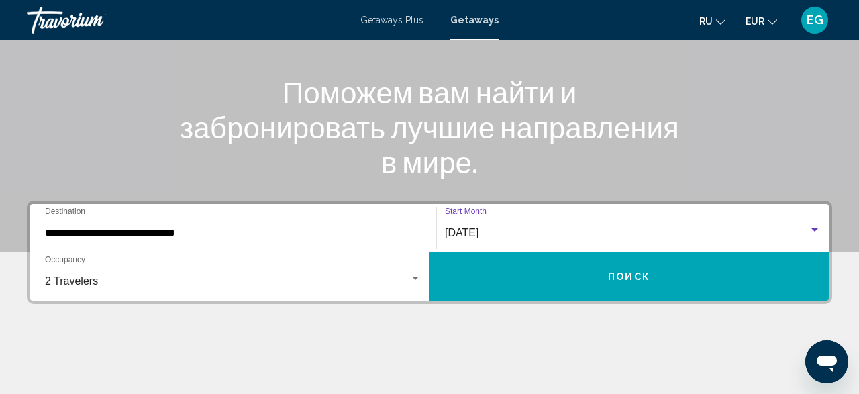
click at [649, 275] on span "Поиск" at bounding box center [629, 277] width 42 height 11
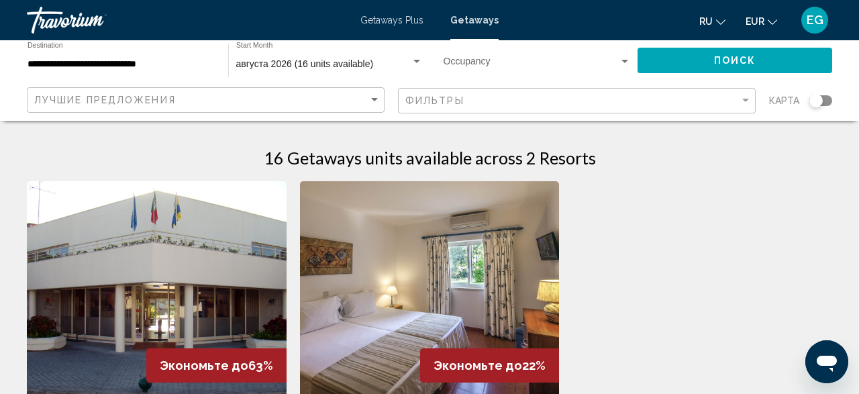
click at [387, 73] on div "августа 2026 (16 units available) Start Month All Start Months" at bounding box center [329, 60] width 187 height 37
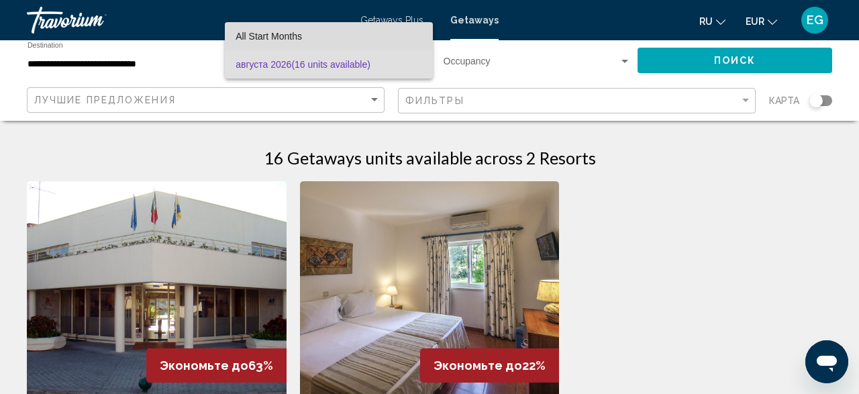
click at [355, 38] on span "All Start Months" at bounding box center [328, 36] width 187 height 28
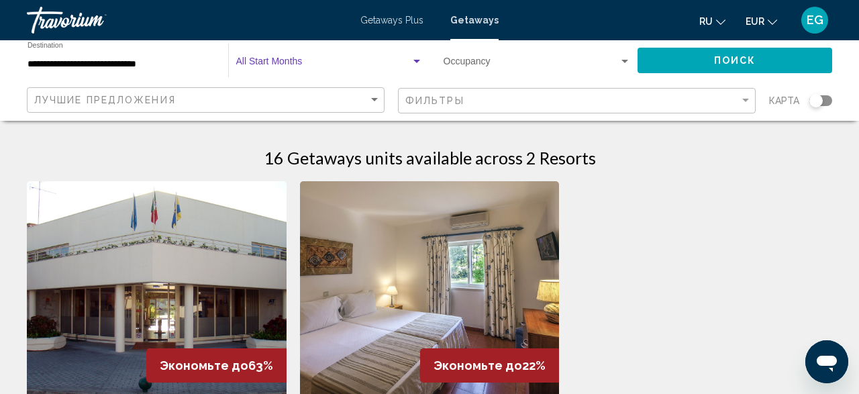
click at [348, 62] on span "Search widget" at bounding box center [323, 64] width 174 height 11
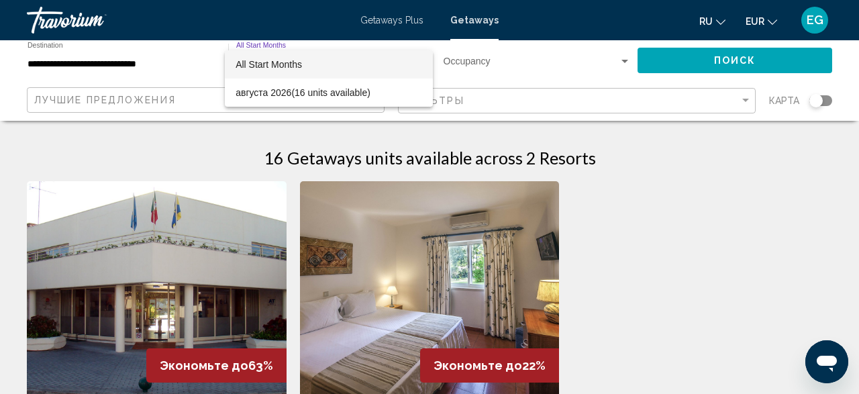
click at [348, 62] on span "All Start Months" at bounding box center [328, 64] width 187 height 28
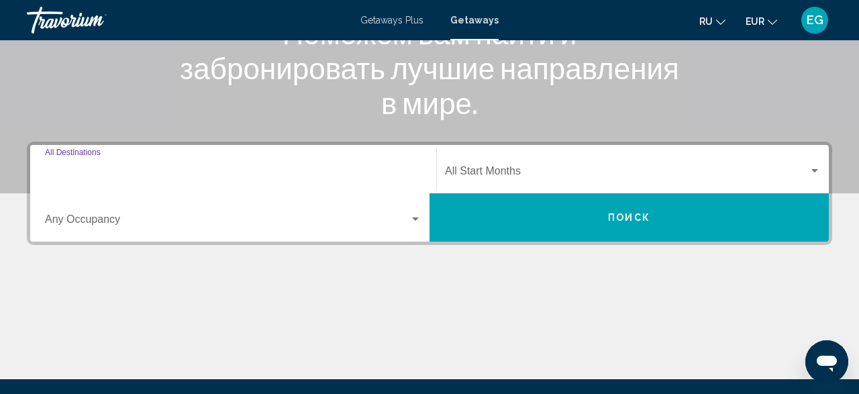
click at [382, 176] on input "Destination All Destinations" at bounding box center [233, 174] width 376 height 12
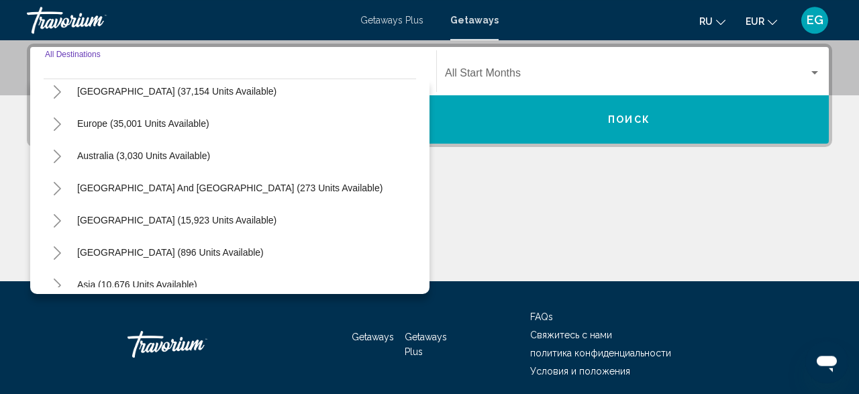
scroll to position [156, 0]
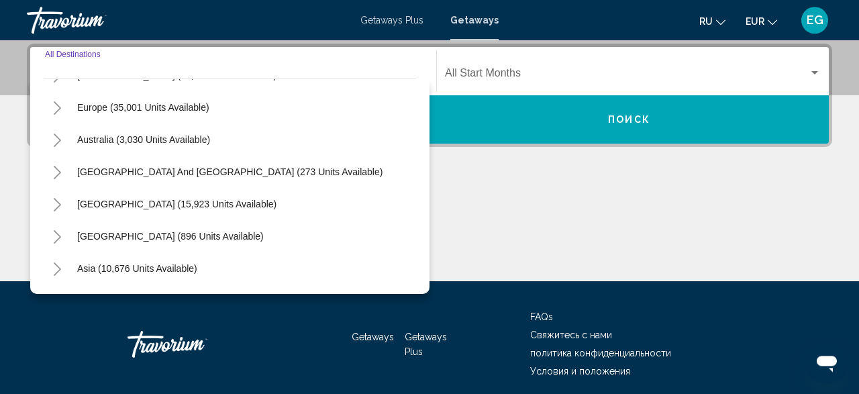
click at [225, 119] on div "Europe (35,001 units available)" at bounding box center [230, 107] width 372 height 32
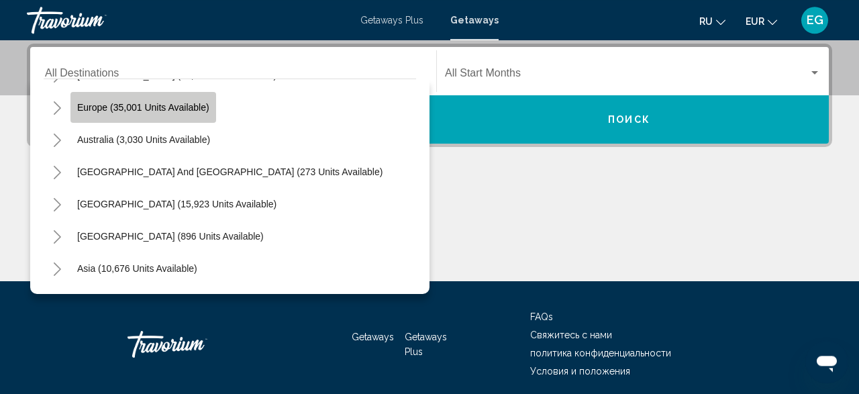
click at [189, 112] on button "Europe (35,001 units available)" at bounding box center [143, 107] width 146 height 31
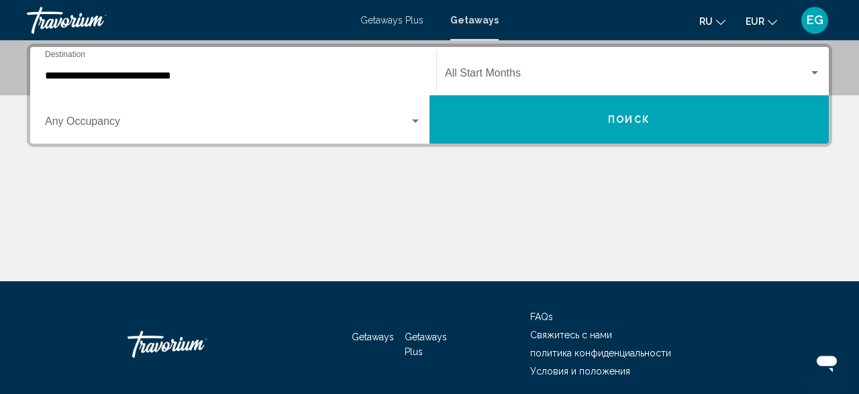
click at [240, 85] on div "**********" at bounding box center [233, 71] width 376 height 42
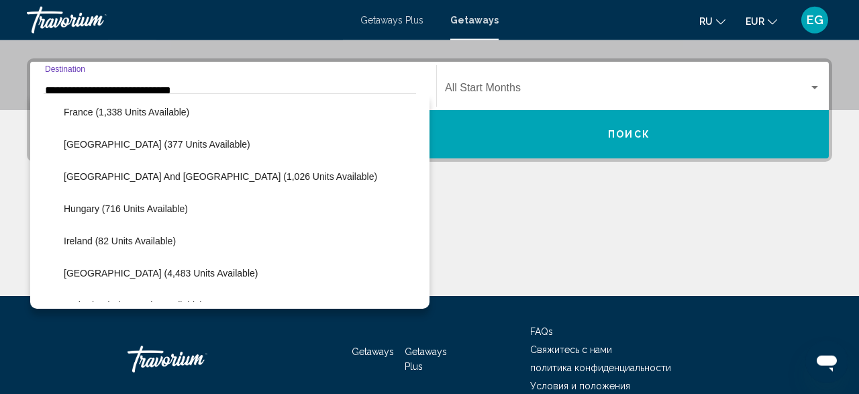
scroll to position [469, 0]
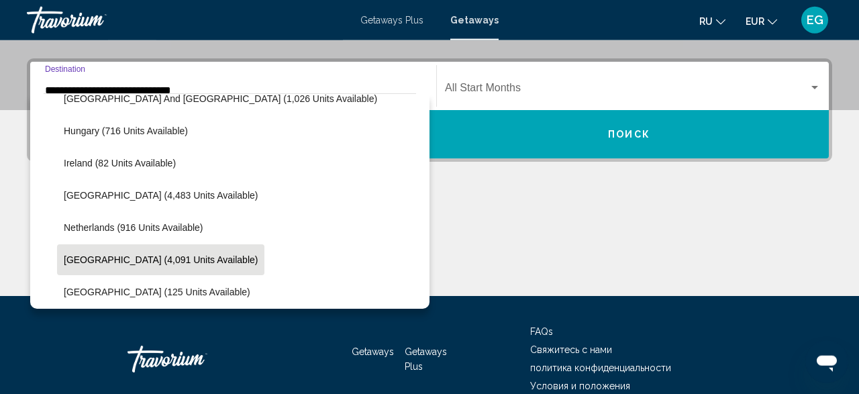
click at [192, 252] on button "Portugal (4,091 units available)" at bounding box center [160, 259] width 207 height 31
type input "**********"
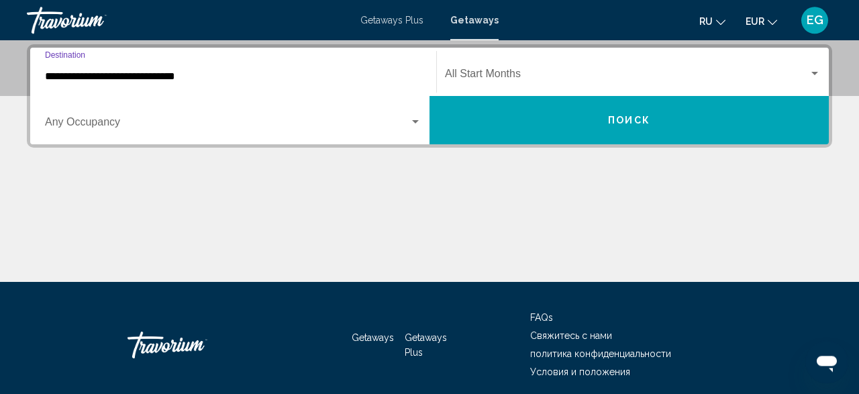
scroll to position [307, 0]
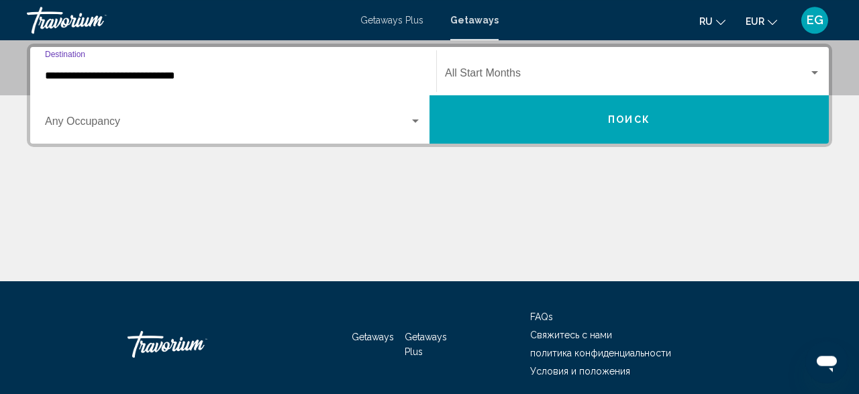
click at [278, 126] on span "Search widget" at bounding box center [227, 124] width 364 height 12
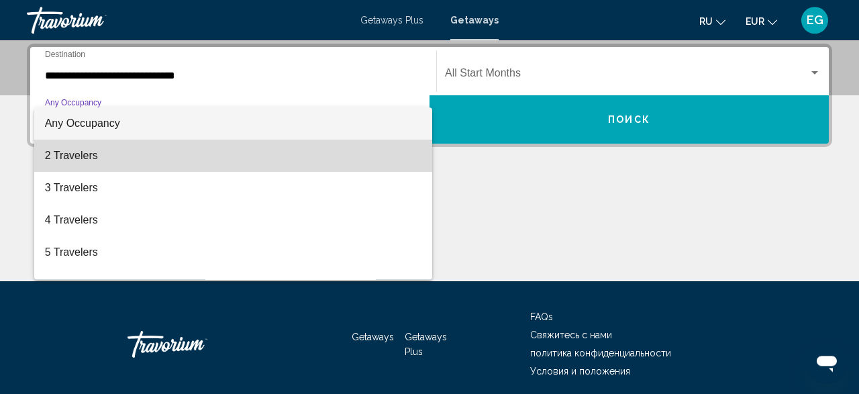
click at [260, 153] on span "2 Travelers" at bounding box center [233, 156] width 376 height 32
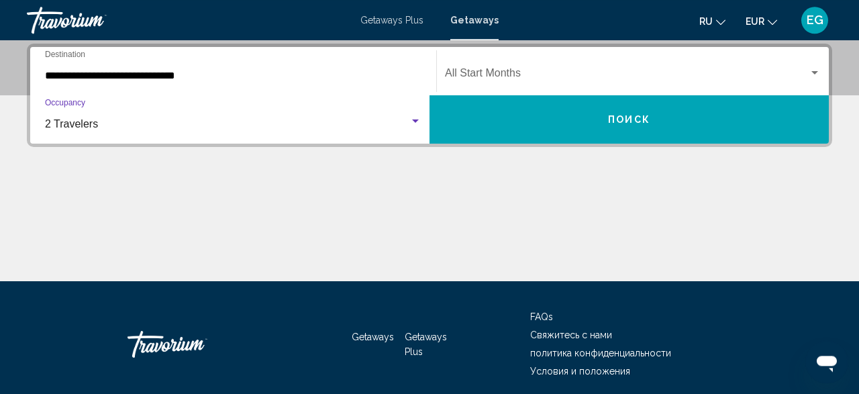
click at [527, 83] on div "Start Month All Start Months" at bounding box center [633, 71] width 376 height 42
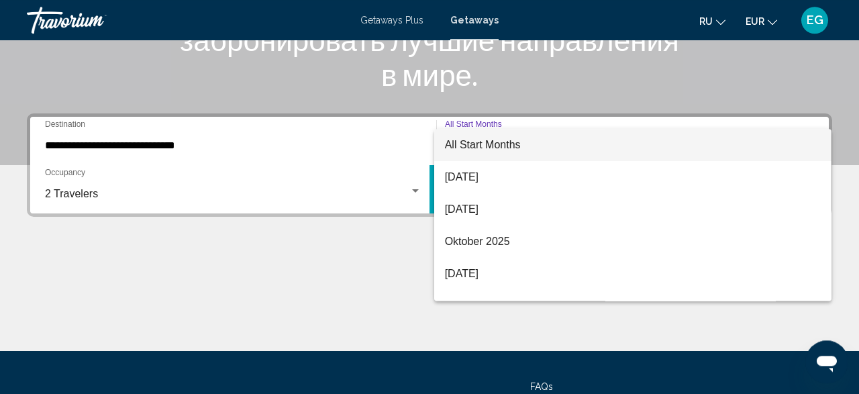
scroll to position [233, 0]
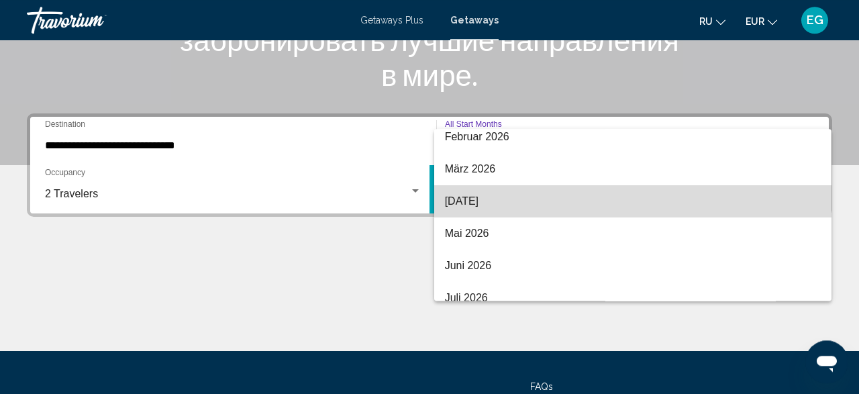
click at [627, 211] on span "April 2026" at bounding box center [633, 201] width 376 height 32
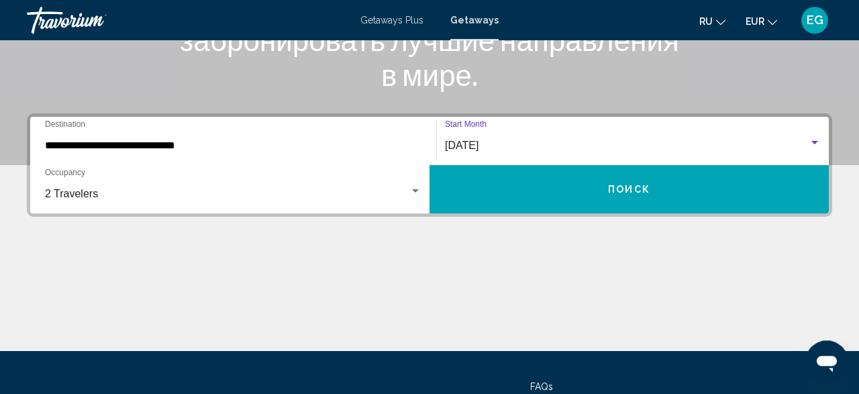
click at [624, 201] on button "Поиск" at bounding box center [628, 189] width 399 height 48
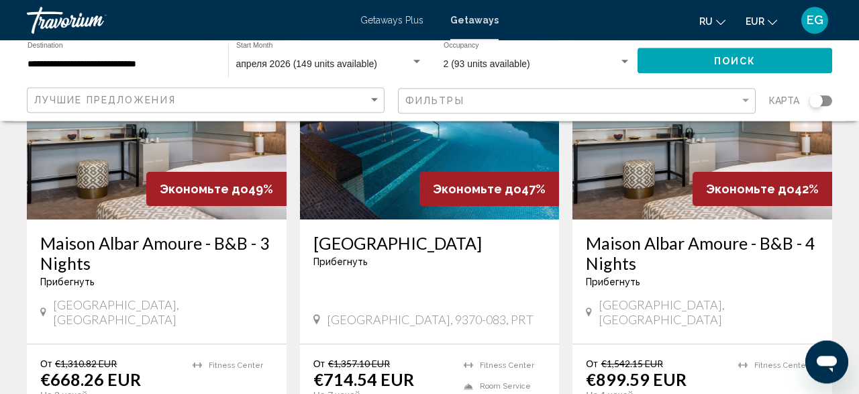
scroll to position [628, 0]
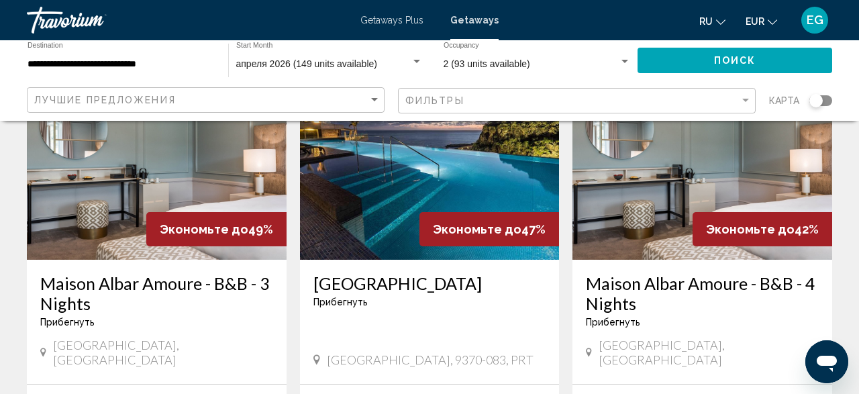
click at [825, 107] on div "карта" at bounding box center [800, 101] width 63 height 28
click at [825, 100] on div "Search widget" at bounding box center [820, 100] width 23 height 11
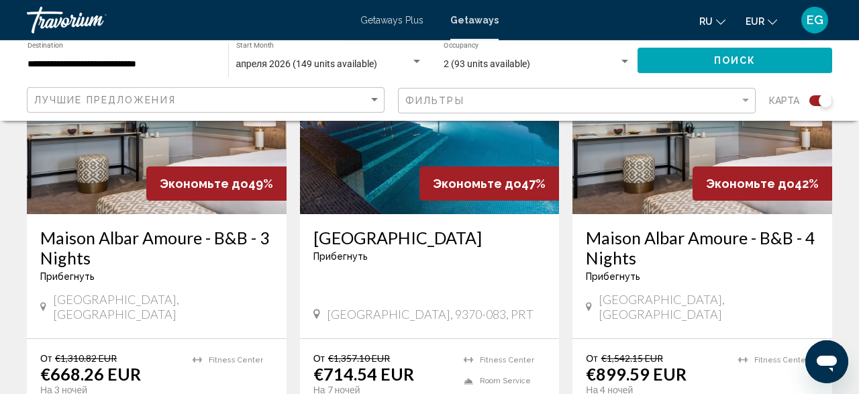
scroll to position [1114, 0]
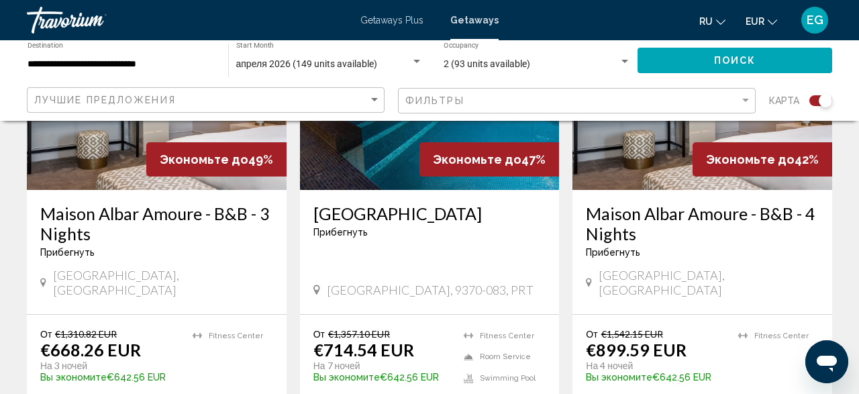
click at [808, 100] on div "Search widget" at bounding box center [815, 100] width 33 height 11
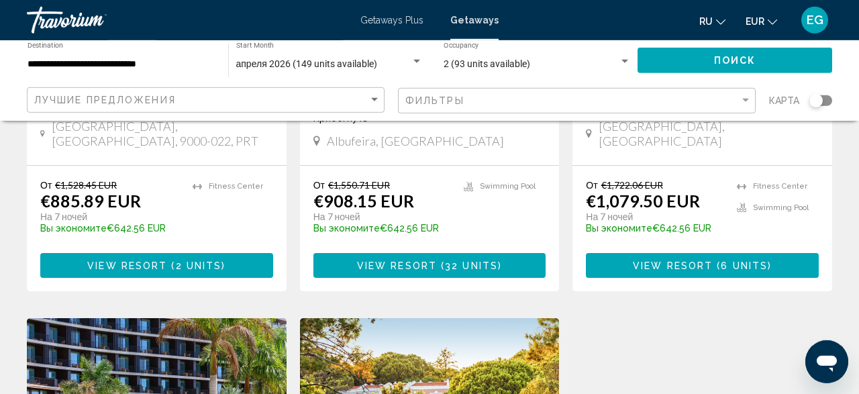
scroll to position [1326, 0]
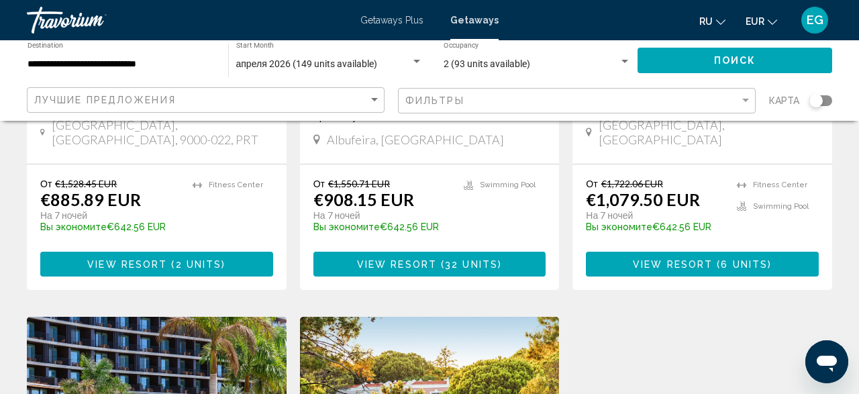
click at [163, 259] on span "View Resort" at bounding box center [127, 264] width 80 height 11
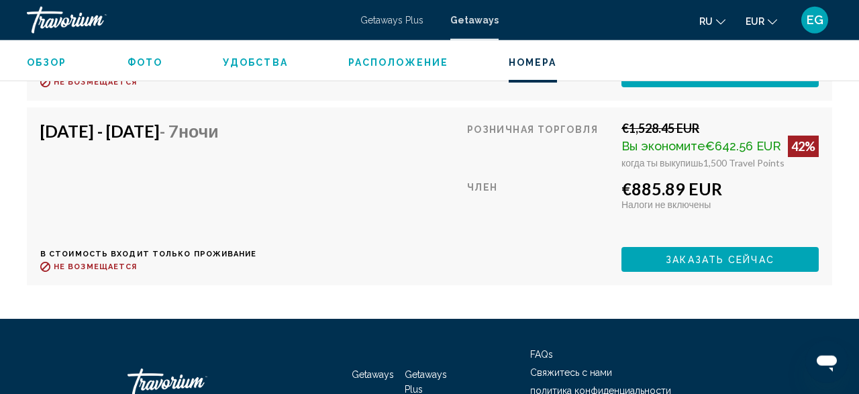
scroll to position [2823, 0]
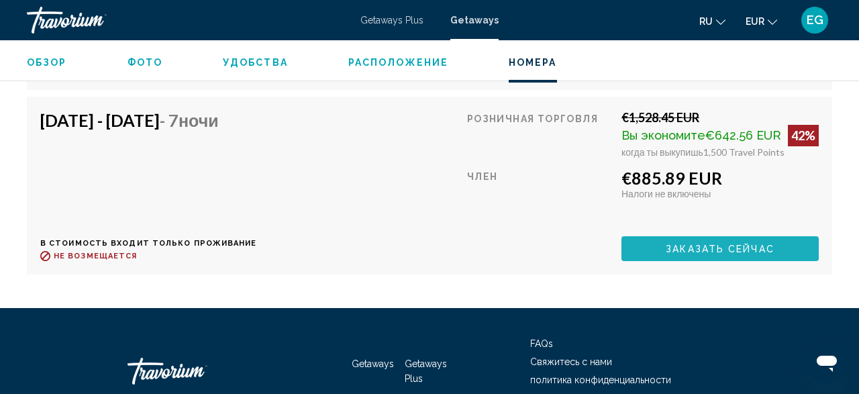
click at [682, 244] on span "Заказать сейчас" at bounding box center [720, 249] width 109 height 11
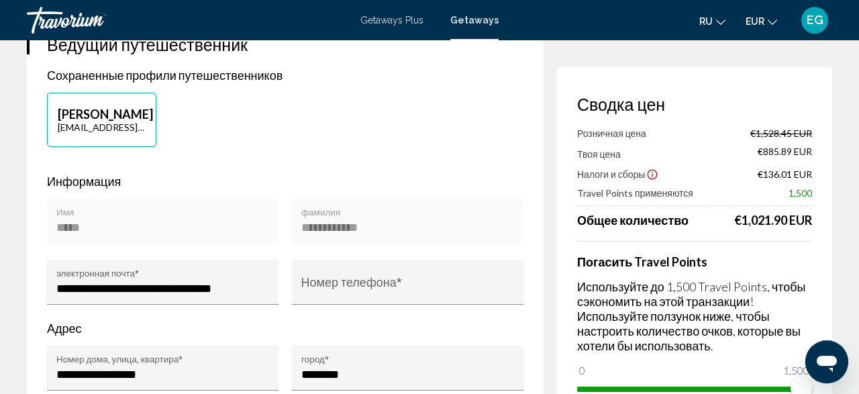
scroll to position [419, 0]
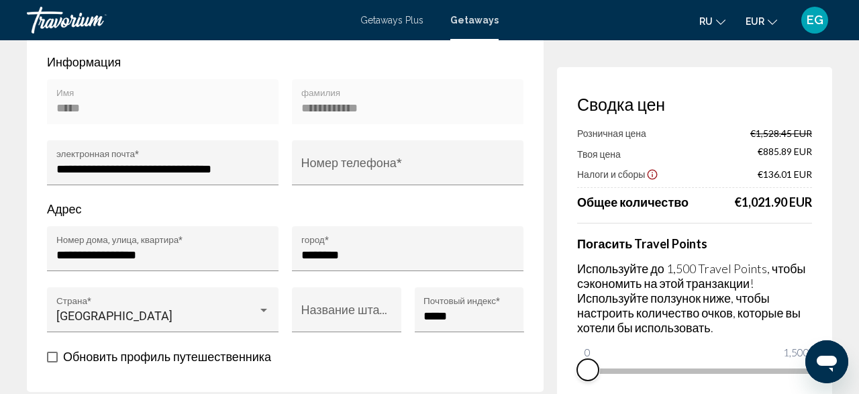
drag, startPoint x: 791, startPoint y: 390, endPoint x: 427, endPoint y: 392, distance: 363.6
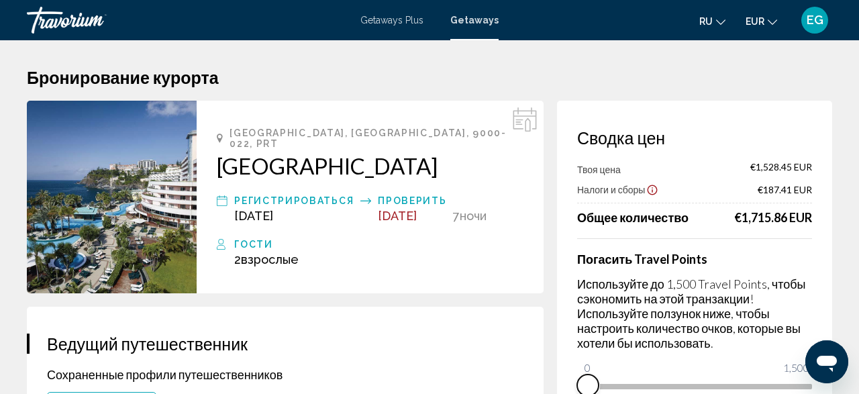
scroll to position [0, 0]
click at [329, 154] on h2 "Royal Savoy Resort" at bounding box center [370, 165] width 307 height 27
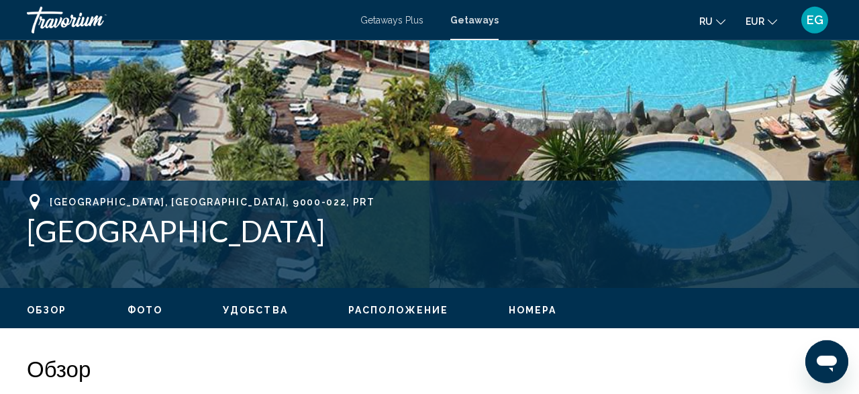
scroll to position [462, 0]
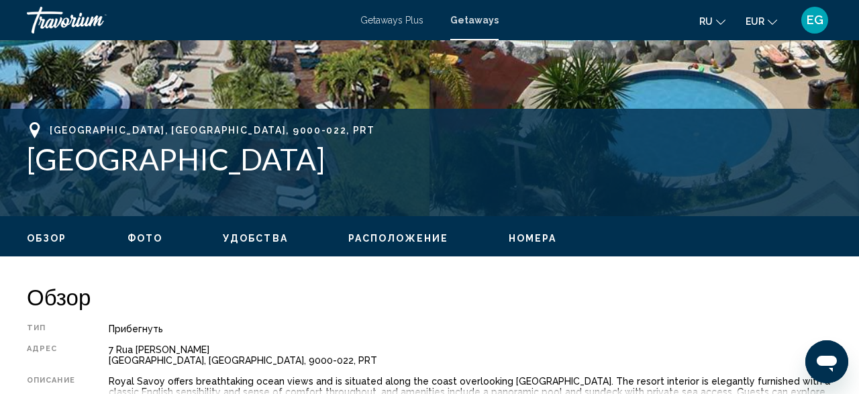
drag, startPoint x: 303, startPoint y: 162, endPoint x: 8, endPoint y: 166, distance: 294.6
click at [8, 166] on div "Funchal, Madeira, 9000-022, PRT Royal Savoy Resort Адрес 7 Rua Carvalho Araujo …" at bounding box center [429, 162] width 859 height 81
copy h1 "Royal Savoy Resort"
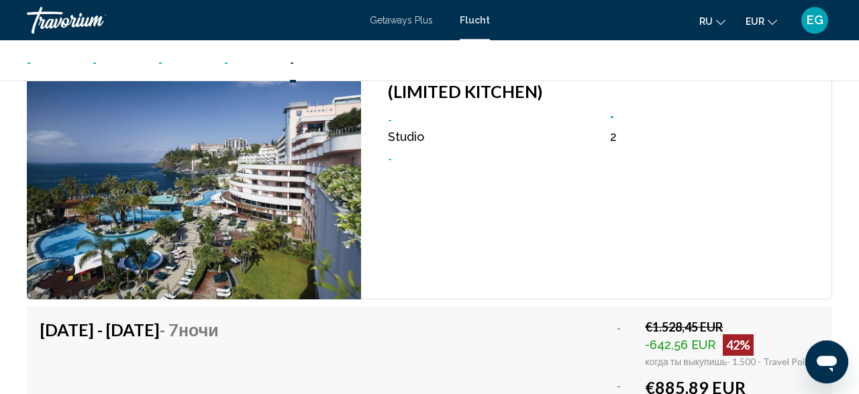
scroll to position [2398, 0]
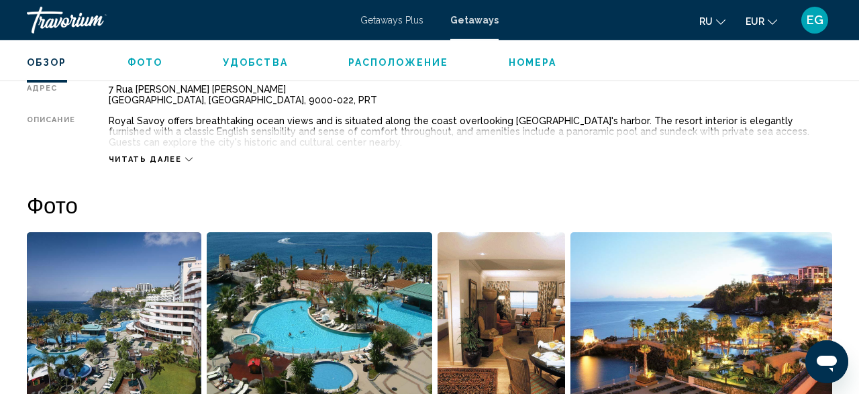
scroll to position [768, 0]
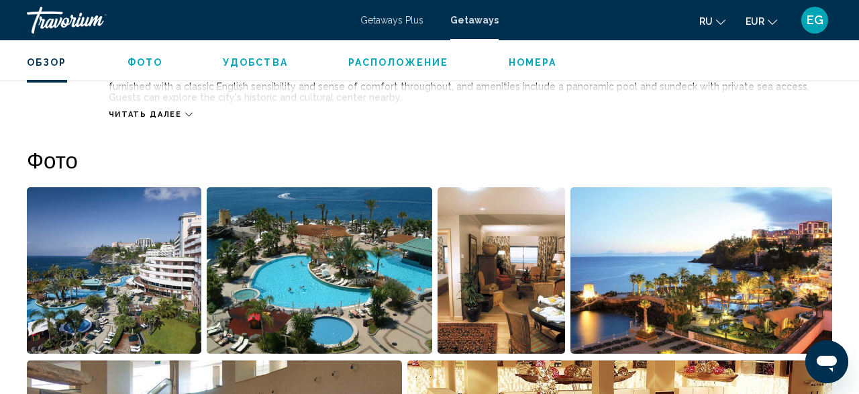
click at [185, 115] on icon "Main content" at bounding box center [188, 114] width 7 height 7
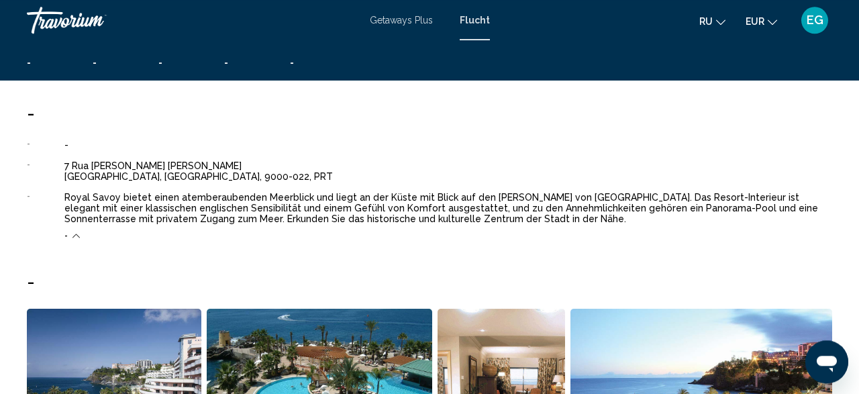
scroll to position [698, 0]
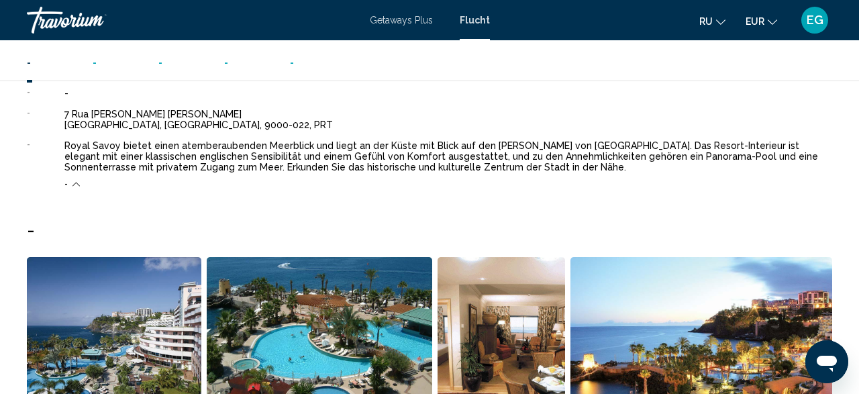
click at [70, 183] on div "-" at bounding box center [71, 184] width 15 height 9
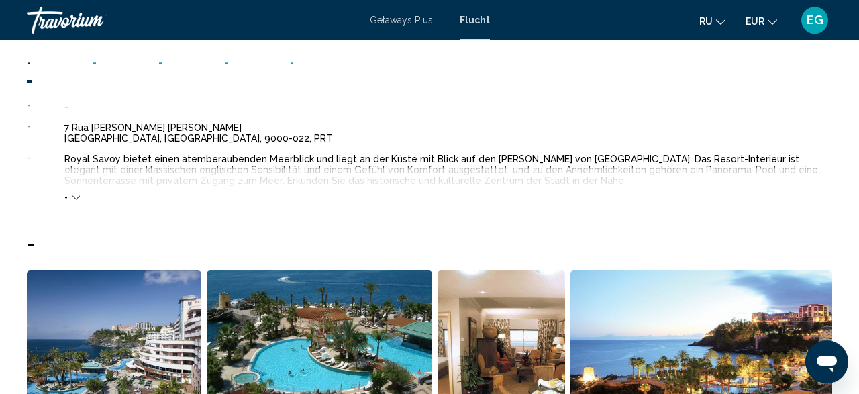
click at [74, 194] on icon "Hauptinhalt" at bounding box center [75, 197] width 7 height 7
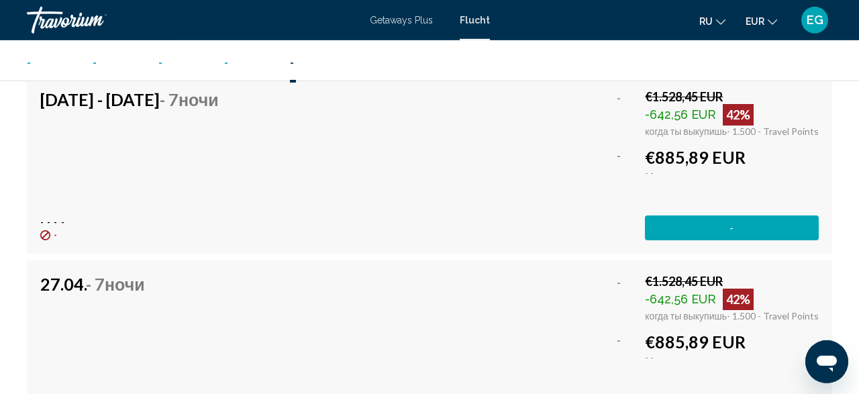
scroll to position [2721, 0]
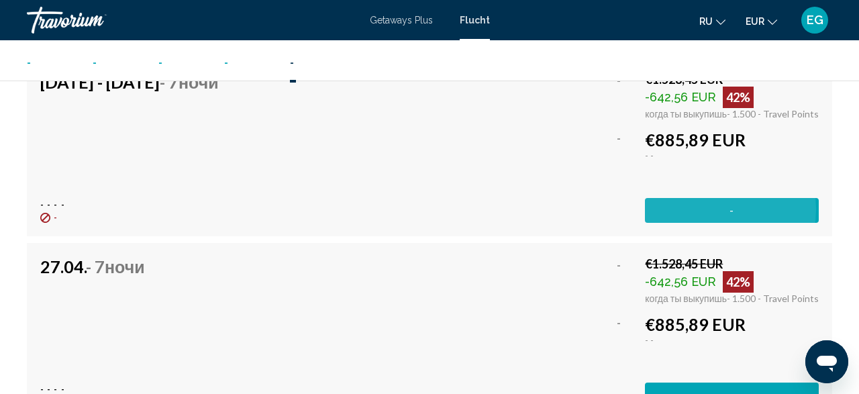
click at [707, 198] on button "-" at bounding box center [732, 210] width 174 height 25
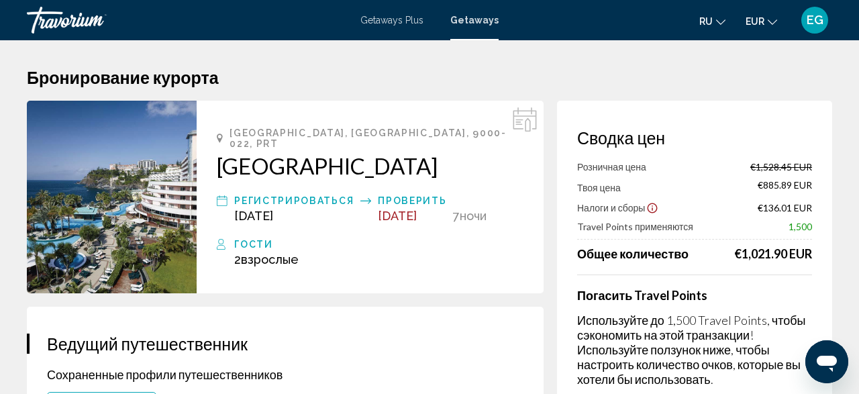
click at [653, 210] on icon "Show Taxes and Fees disclaimer" at bounding box center [652, 208] width 12 height 12
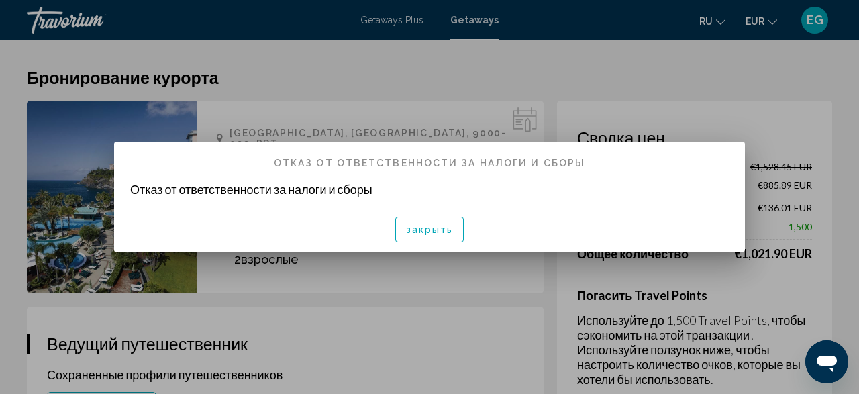
click at [441, 231] on span "закрыть" at bounding box center [430, 230] width 48 height 11
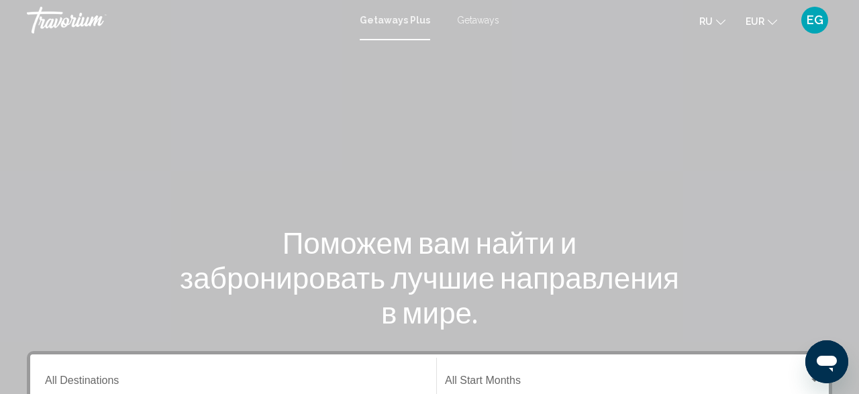
click at [465, 11] on div "Getaways Plus Getaways ru English Español Français Italiano Português русский E…" at bounding box center [429, 20] width 859 height 28
click at [470, 30] on div "Getaways Plus Getaways ru English Español Français Italiano Português русский E…" at bounding box center [429, 20] width 859 height 28
click at [470, 22] on span "Getaways" at bounding box center [478, 20] width 42 height 11
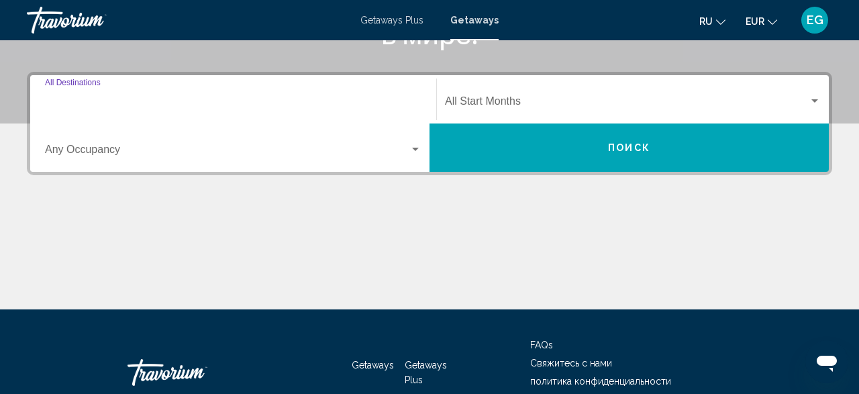
click at [287, 108] on input "Destination All Destinations" at bounding box center [233, 104] width 376 height 12
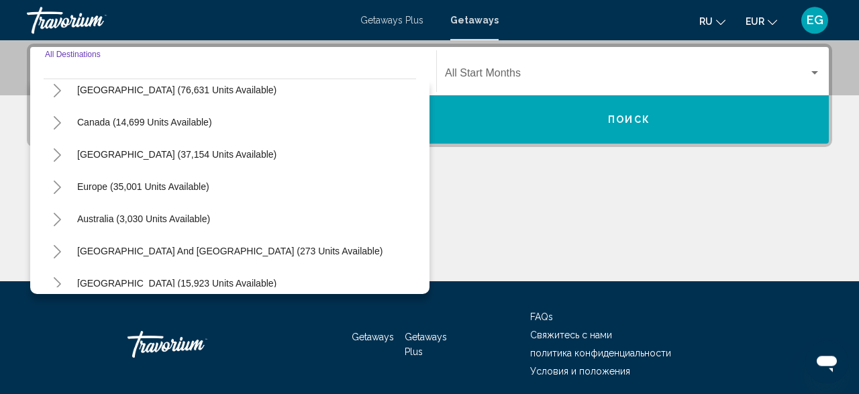
scroll to position [62, 0]
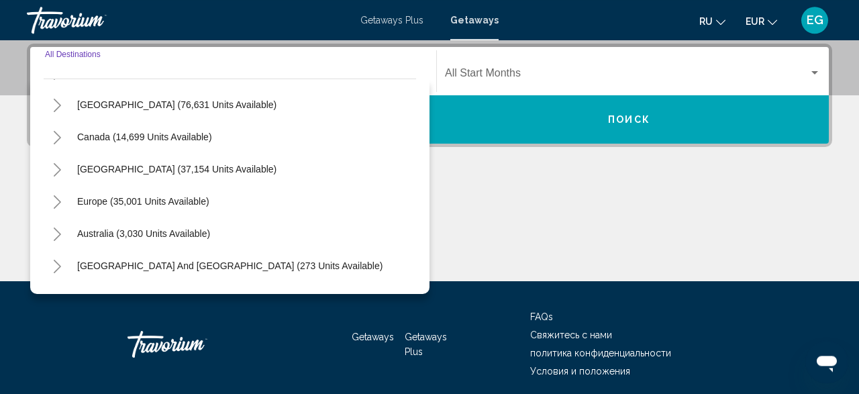
click at [239, 195] on div "Europe (35,001 units available)" at bounding box center [230, 201] width 372 height 32
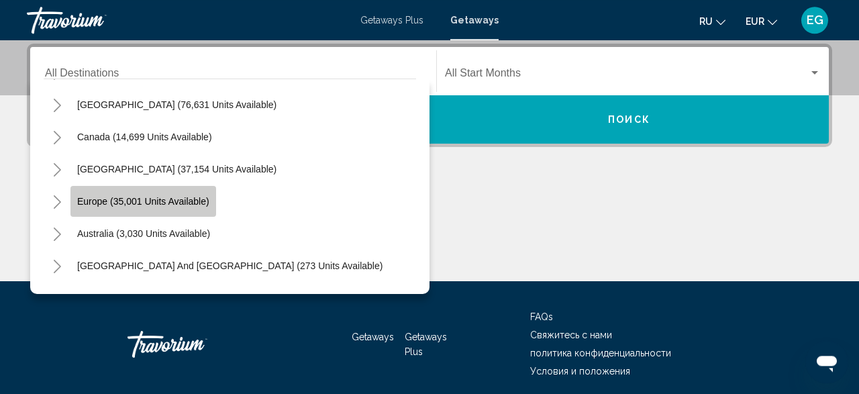
click at [186, 198] on span "Europe (35,001 units available)" at bounding box center [143, 201] width 132 height 11
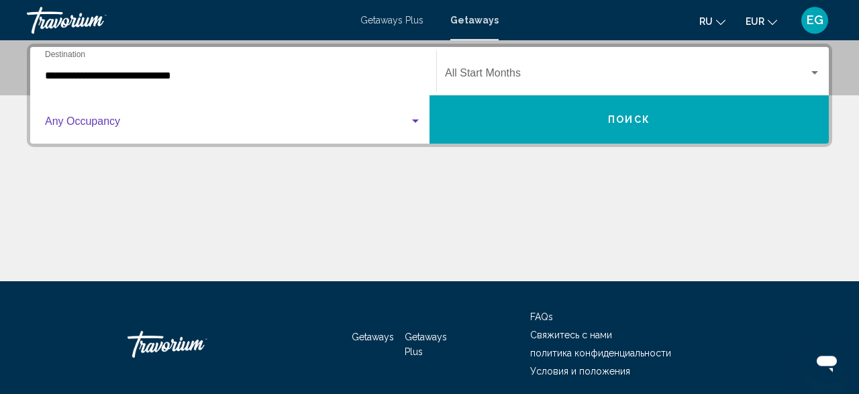
click at [278, 119] on span "Search widget" at bounding box center [227, 124] width 364 height 12
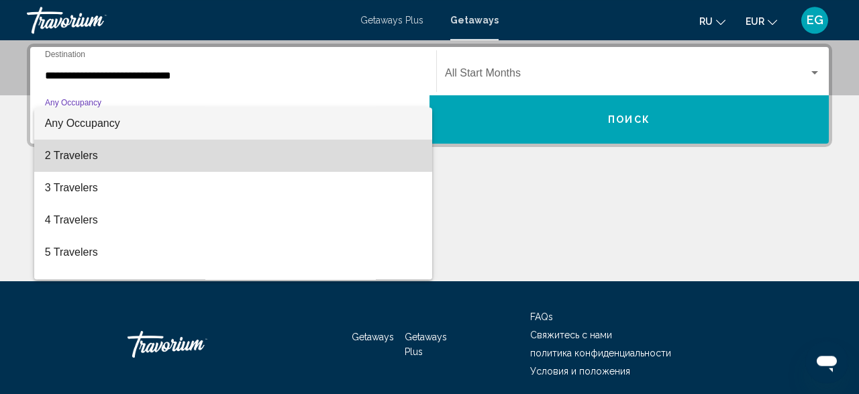
click at [233, 156] on span "2 Travelers" at bounding box center [233, 156] width 376 height 32
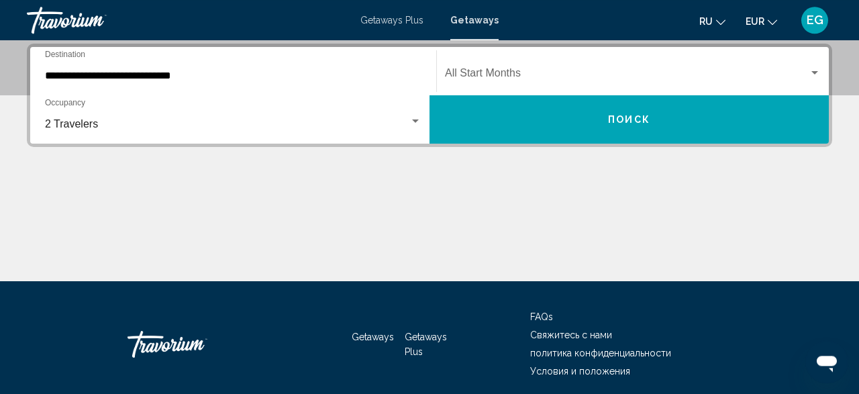
click at [289, 85] on div "**********" at bounding box center [233, 71] width 376 height 42
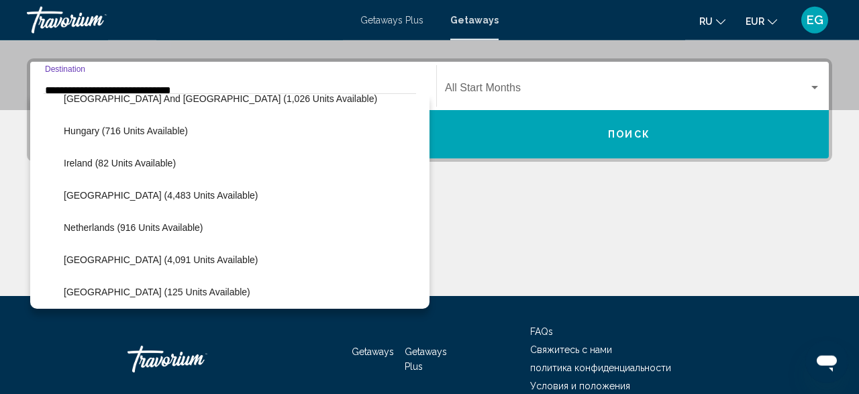
scroll to position [547, 0]
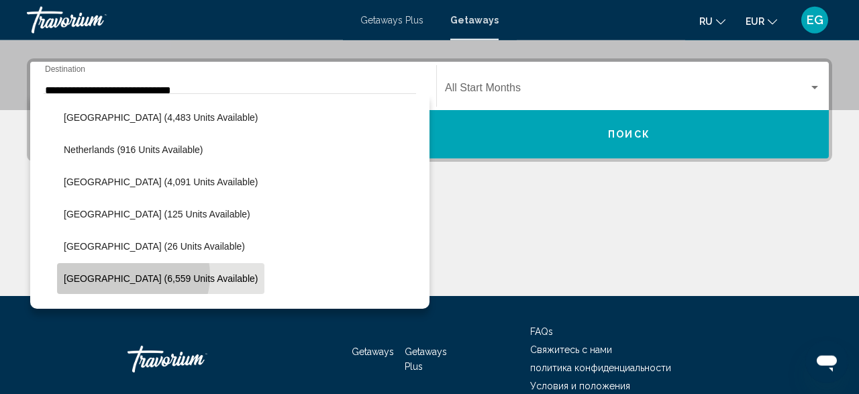
click at [132, 274] on span "Spain (6,559 units available)" at bounding box center [161, 278] width 194 height 11
type input "**********"
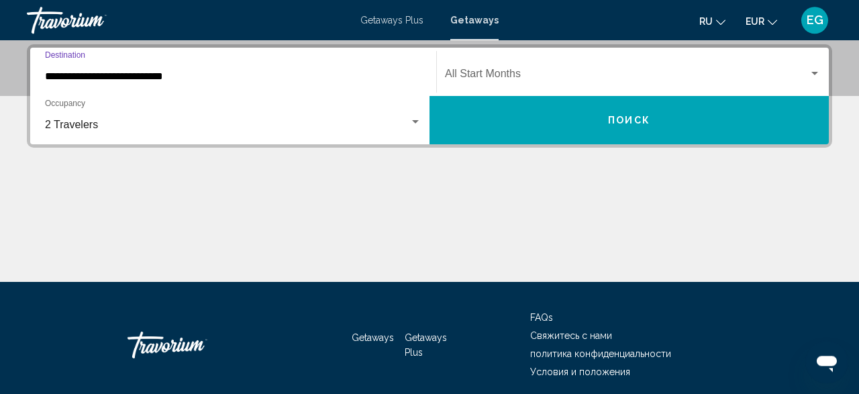
scroll to position [307, 0]
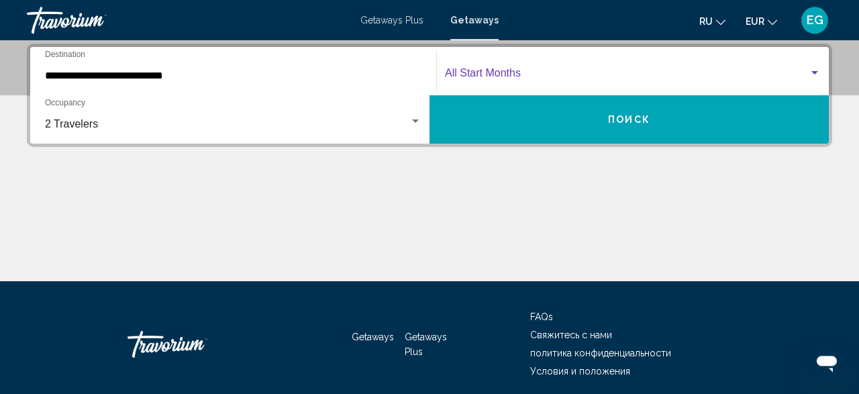
click at [578, 78] on span "Search widget" at bounding box center [627, 76] width 364 height 12
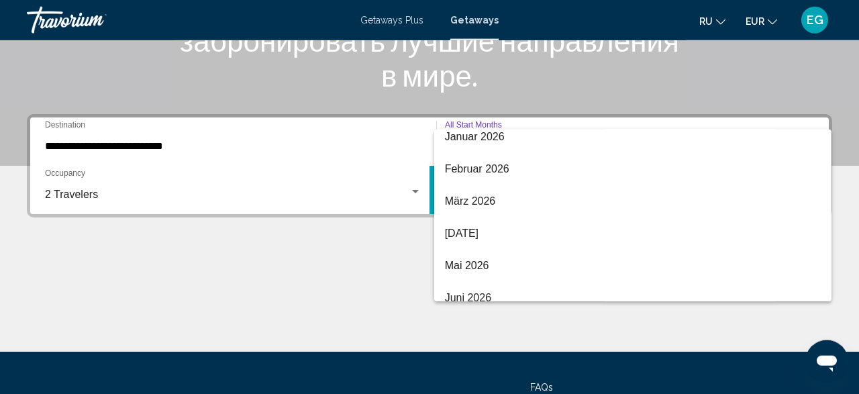
scroll to position [233, 0]
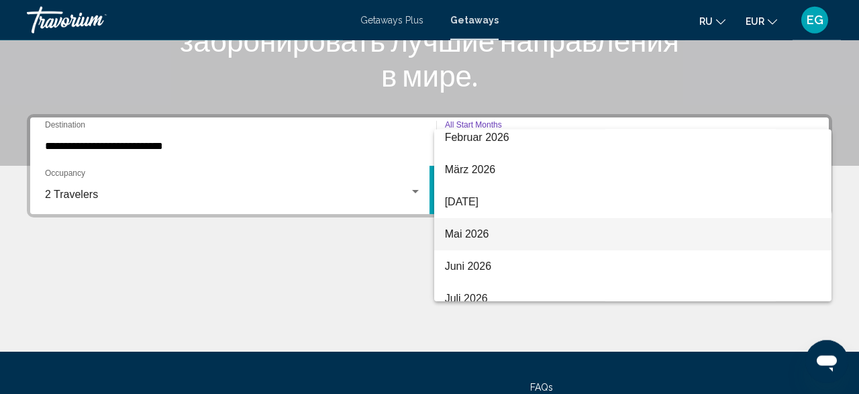
click at [523, 236] on span "Mai 2026" at bounding box center [633, 234] width 376 height 32
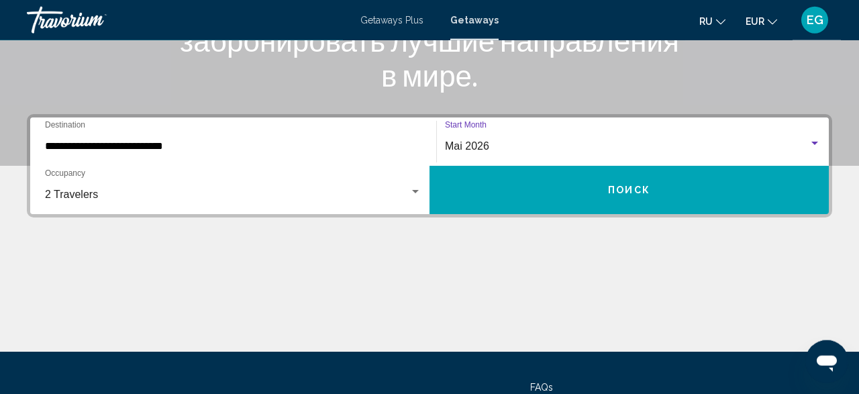
click at [541, 203] on button "Поиск" at bounding box center [628, 190] width 399 height 48
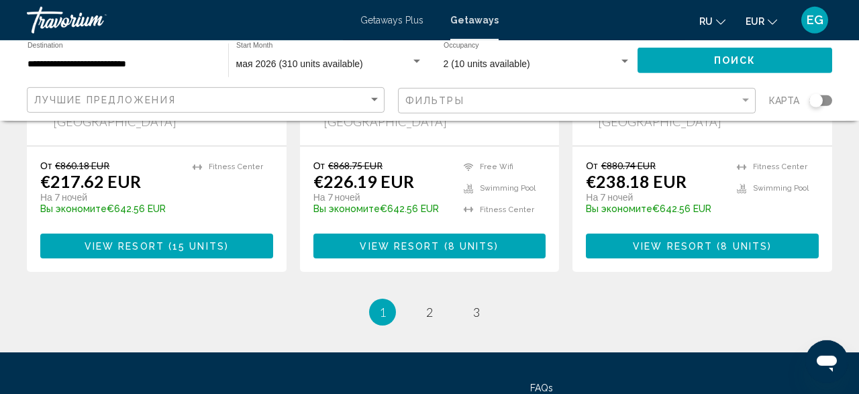
scroll to position [1884, 0]
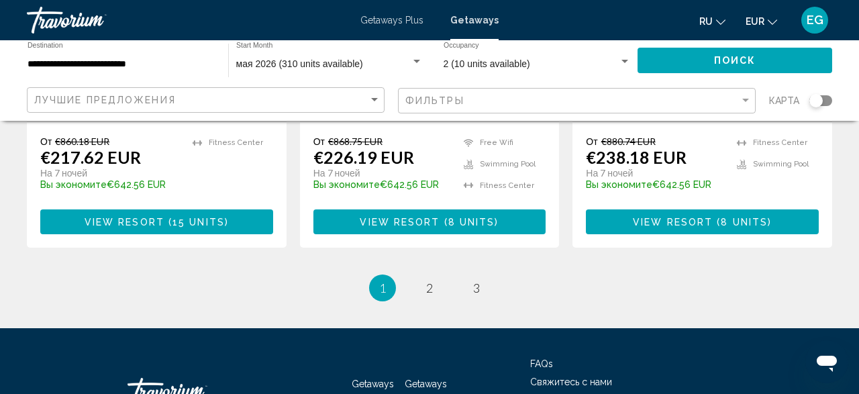
click at [371, 209] on button "View Resort ( 8 units )" at bounding box center [429, 221] width 233 height 25
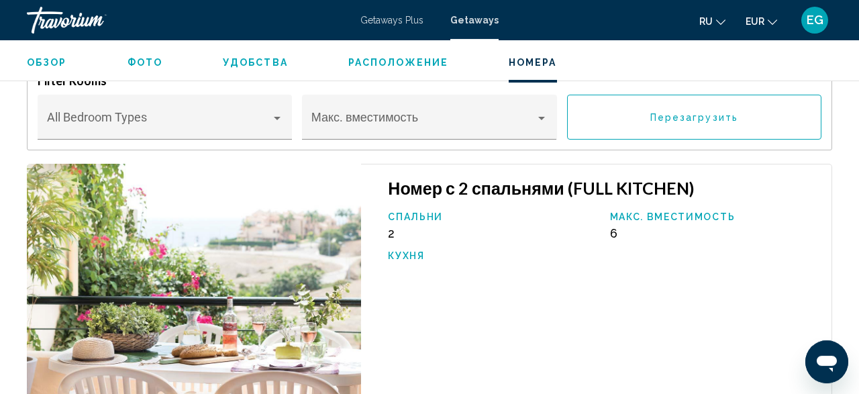
scroll to position [2438, 0]
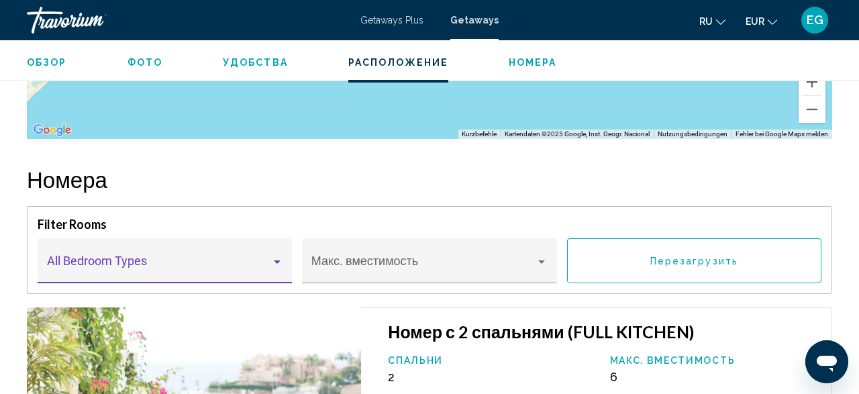
click at [223, 264] on span "Main content" at bounding box center [159, 266] width 224 height 13
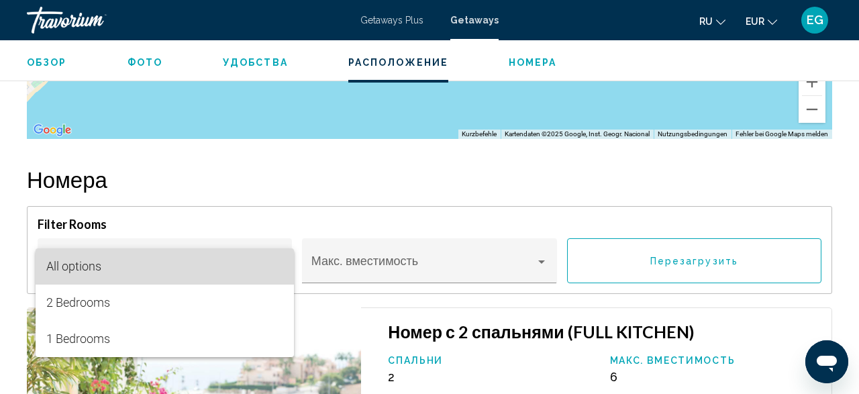
click at [223, 264] on span "All options" at bounding box center [164, 266] width 237 height 36
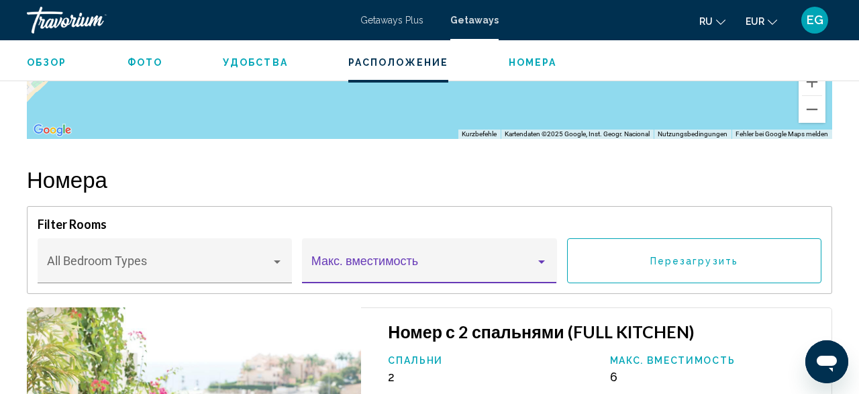
click at [518, 264] on span "Main content" at bounding box center [423, 266] width 224 height 13
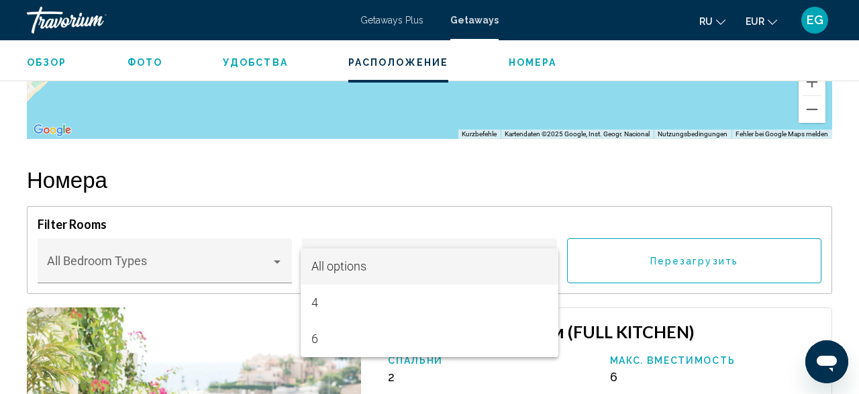
click at [516, 208] on div at bounding box center [429, 197] width 859 height 394
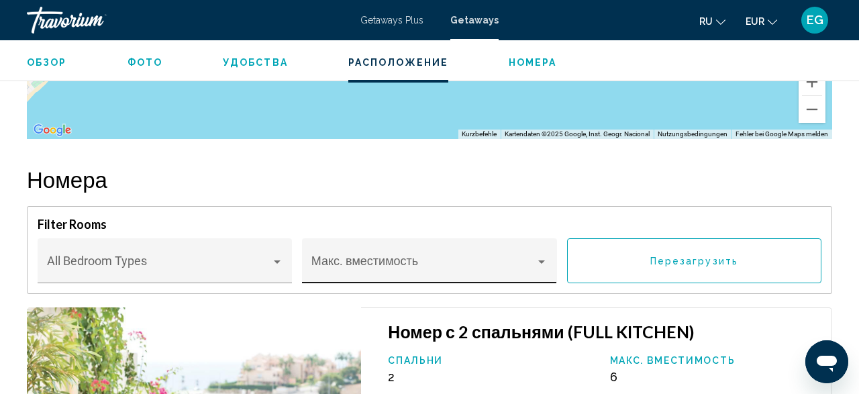
click at [511, 255] on div "Макс. вместимость" at bounding box center [429, 266] width 236 height 36
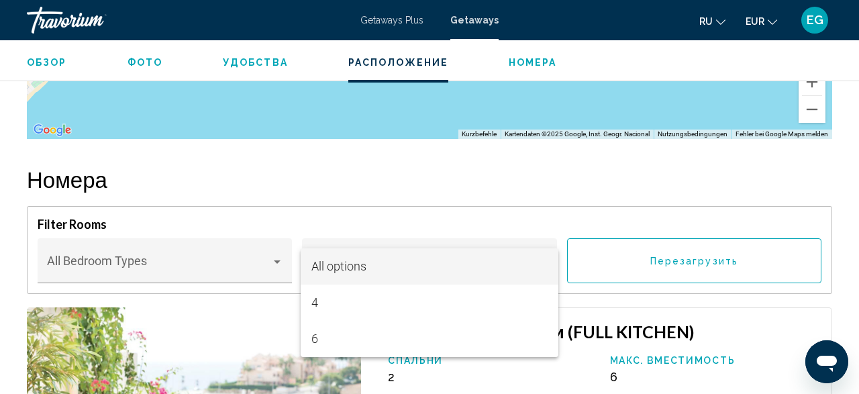
click at [509, 195] on div at bounding box center [429, 197] width 859 height 394
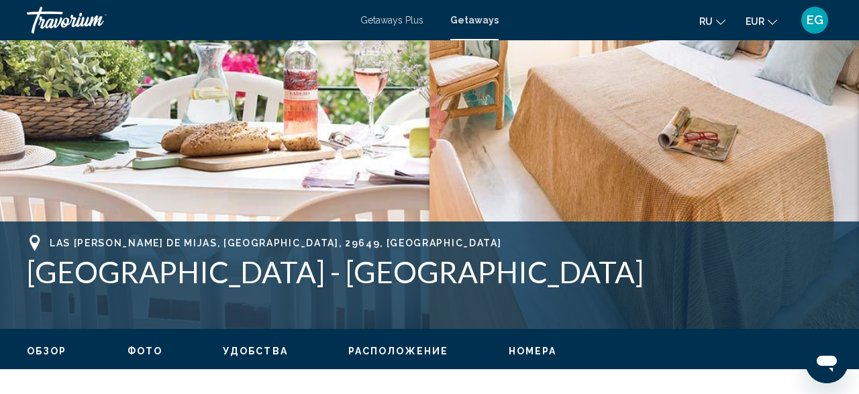
scroll to position [419, 0]
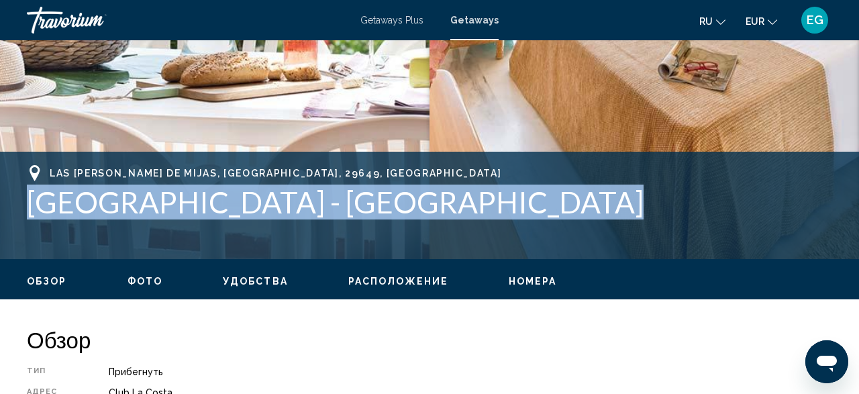
drag, startPoint x: 469, startPoint y: 204, endPoint x: 0, endPoint y: 203, distance: 469.0
click at [0, 203] on div "Las Lagunas de Mijas, Malaga, 29649, ESP Ramada Hotel & Suites - Sierra Marina …" at bounding box center [429, 205] width 859 height 81
copy h1 "Ramada Hotel & Suites - Sierra Marina"
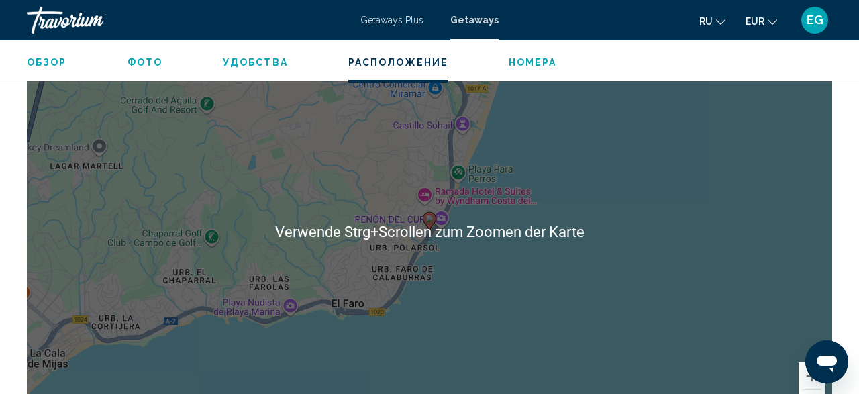
scroll to position [2372, 0]
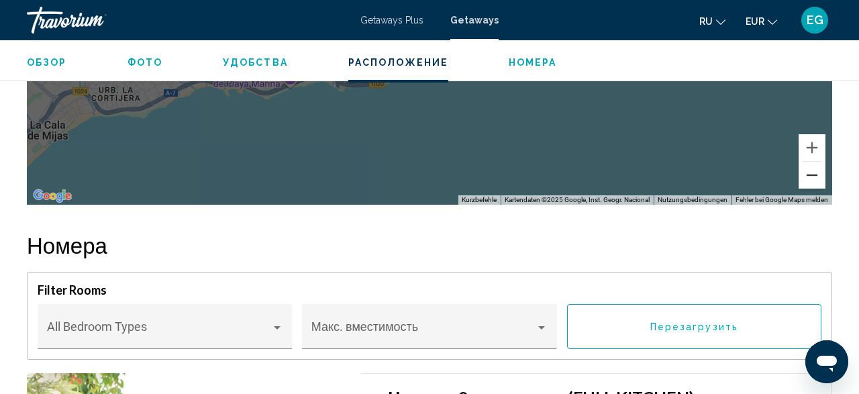
click at [799, 184] on button "Verkleinern" at bounding box center [811, 175] width 27 height 27
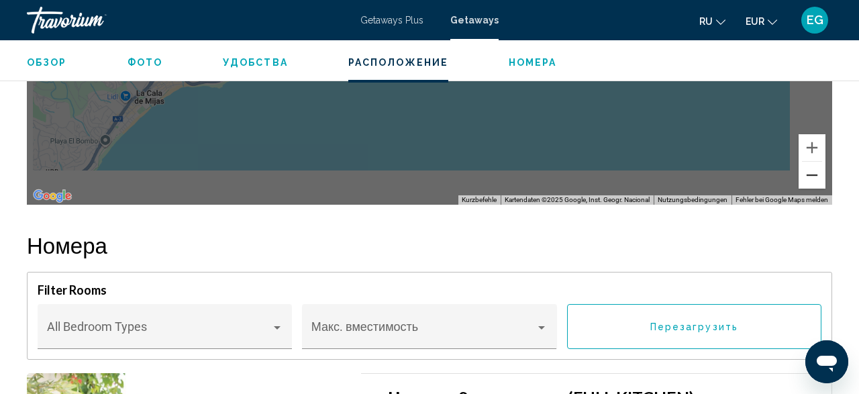
click at [799, 184] on button "Verkleinern" at bounding box center [811, 175] width 27 height 27
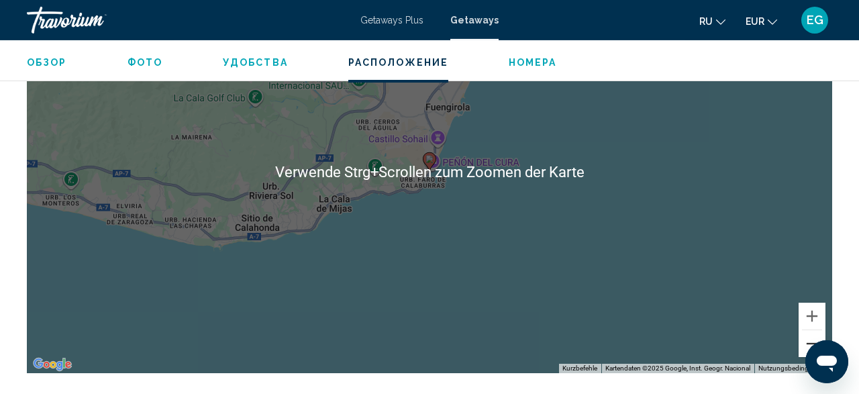
scroll to position [2233, 0]
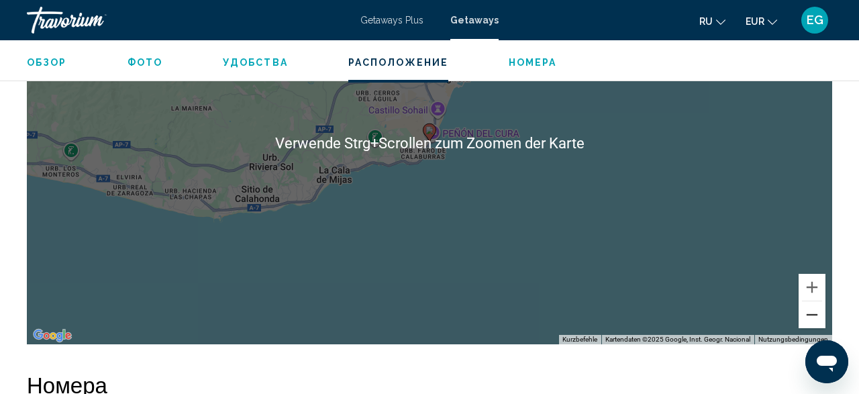
click at [811, 321] on button "Verkleinern" at bounding box center [811, 314] width 27 height 27
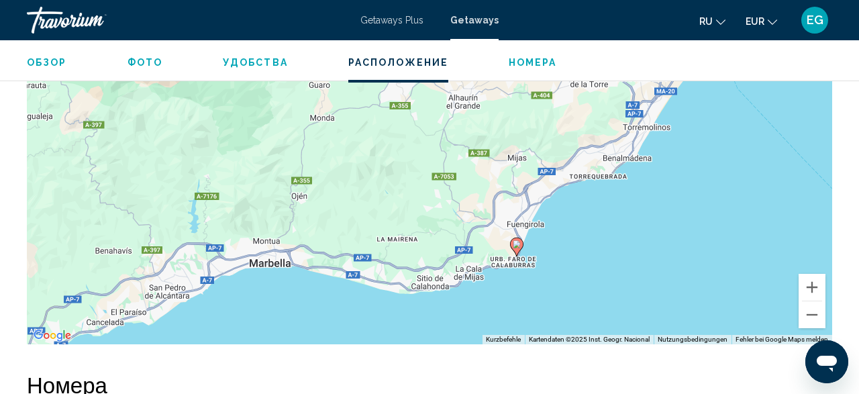
drag, startPoint x: 572, startPoint y: 145, endPoint x: 659, endPoint y: 261, distance: 145.2
click at [659, 261] on div "Um den Modus zum Ziehen mit der Tastatur zu aktivieren, drückst du Alt + Eingab…" at bounding box center [429, 143] width 805 height 403
click at [813, 308] on button "Verkleinern" at bounding box center [811, 314] width 27 height 27
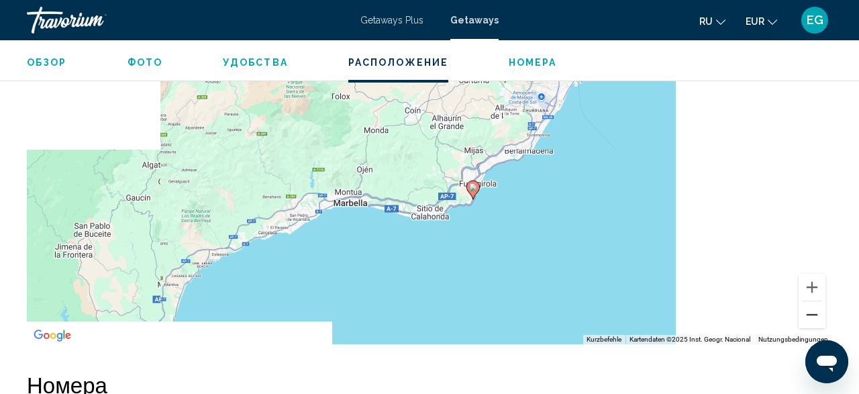
click at [813, 308] on button "Verkleinern" at bounding box center [811, 314] width 27 height 27
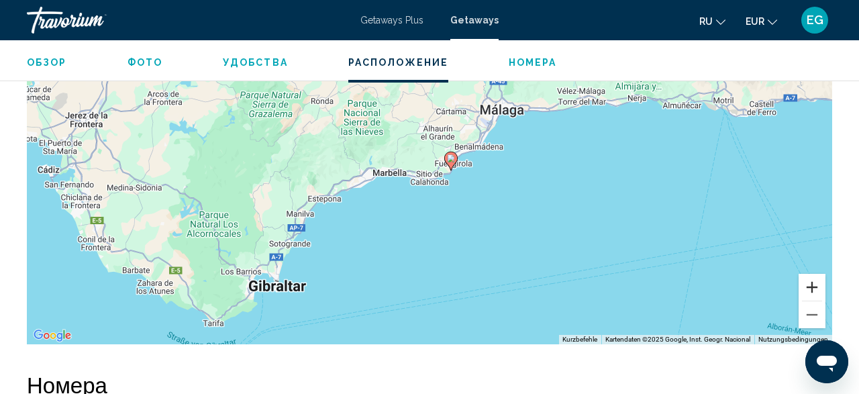
click at [815, 286] on button "Vergrößern" at bounding box center [811, 287] width 27 height 27
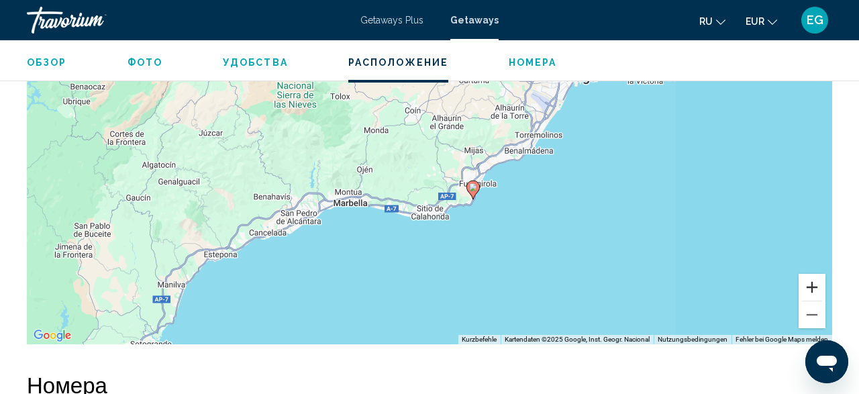
click at [815, 286] on button "Vergrößern" at bounding box center [811, 287] width 27 height 27
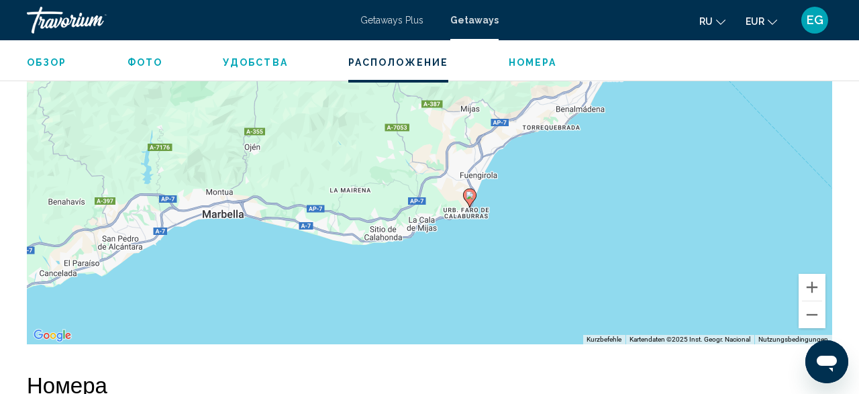
drag, startPoint x: 756, startPoint y: 279, endPoint x: 702, endPoint y: 223, distance: 77.3
click at [702, 223] on div "Um den Modus zum Ziehen mit der Tastatur zu aktivieren, drückst du Alt + Eingab…" at bounding box center [429, 143] width 805 height 403
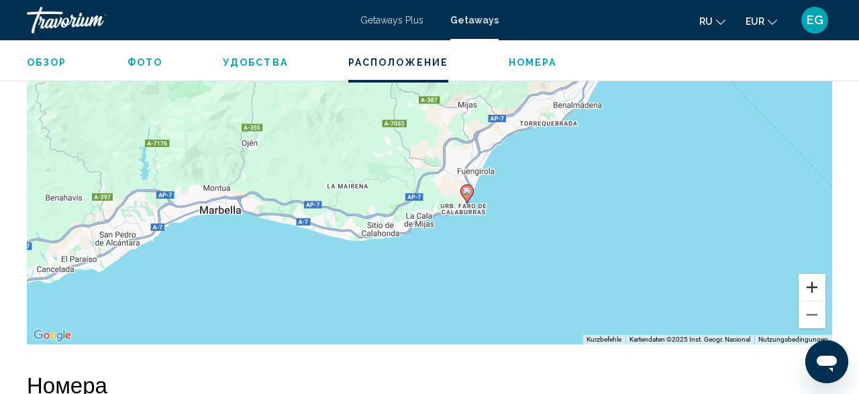
click at [819, 282] on button "Vergrößern" at bounding box center [811, 287] width 27 height 27
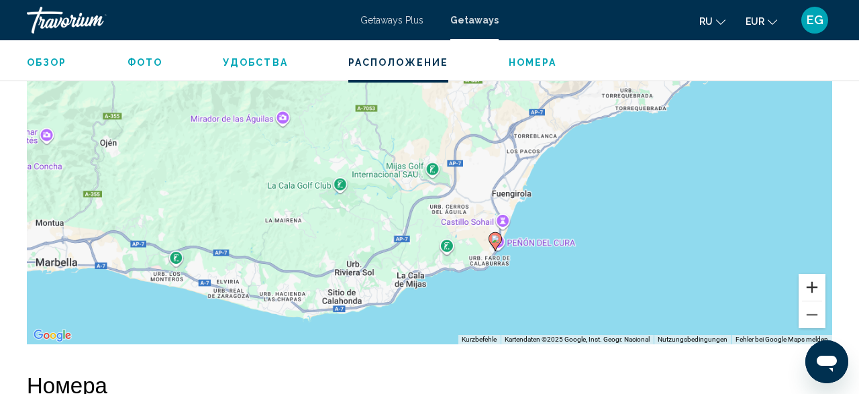
click at [819, 282] on button "Vergrößern" at bounding box center [811, 287] width 27 height 27
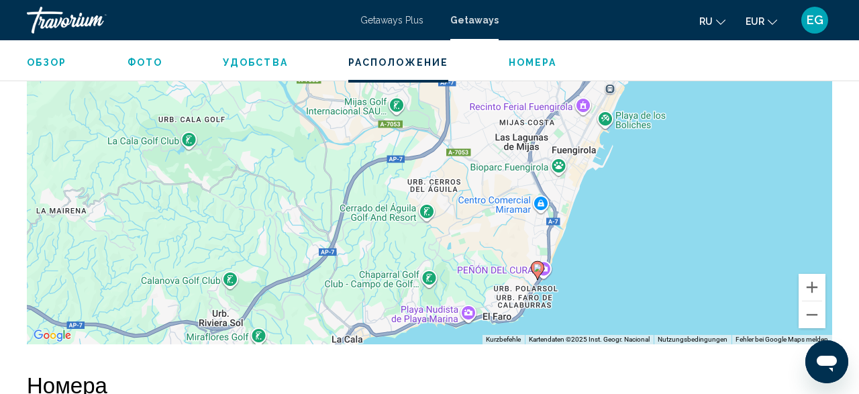
drag, startPoint x: 686, startPoint y: 291, endPoint x: 625, endPoint y: 135, distance: 167.8
click at [627, 138] on div "Um den Modus zum Ziehen mit der Tastatur zu aktivieren, drückst du Alt + Eingab…" at bounding box center [429, 143] width 805 height 403
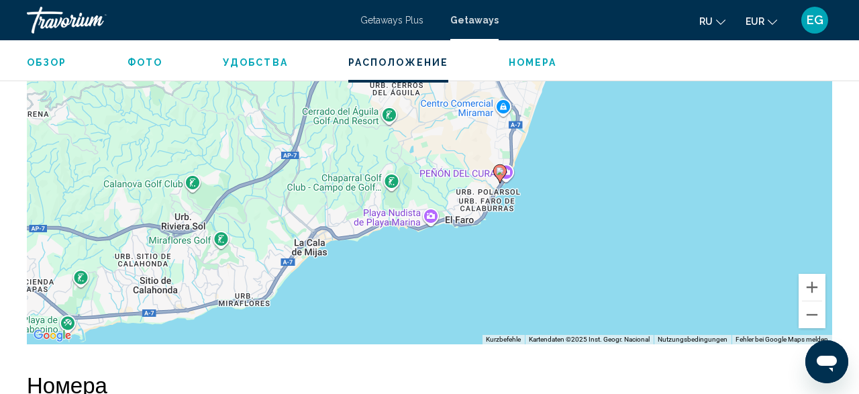
drag, startPoint x: 629, startPoint y: 259, endPoint x: 613, endPoint y: 213, distance: 48.4
click at [613, 213] on div "Um den Modus zum Ziehen mit der Tastatur zu aktivieren, drückst du Alt + Eingab…" at bounding box center [429, 143] width 805 height 403
click at [818, 287] on button "Vergrößern" at bounding box center [811, 287] width 27 height 27
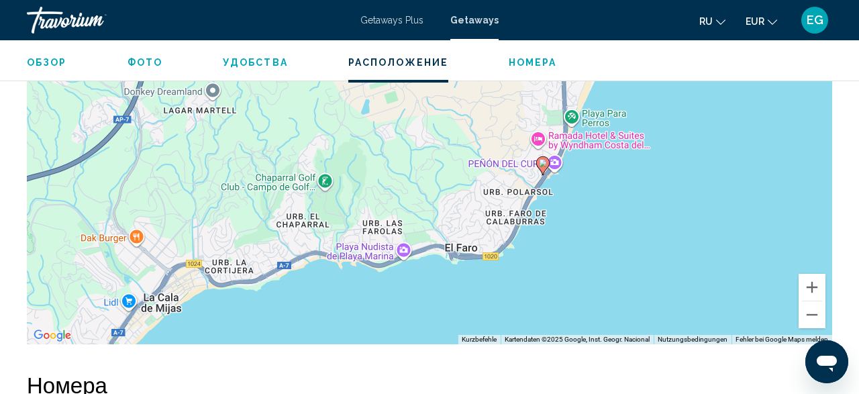
drag, startPoint x: 710, startPoint y: 264, endPoint x: 689, endPoint y: 230, distance: 39.8
click at [689, 230] on div "Um den Modus zum Ziehen mit der Tastatur zu aktivieren, drückst du Alt + Eingab…" at bounding box center [429, 143] width 805 height 403
click at [808, 295] on button "Vergrößern" at bounding box center [811, 287] width 27 height 27
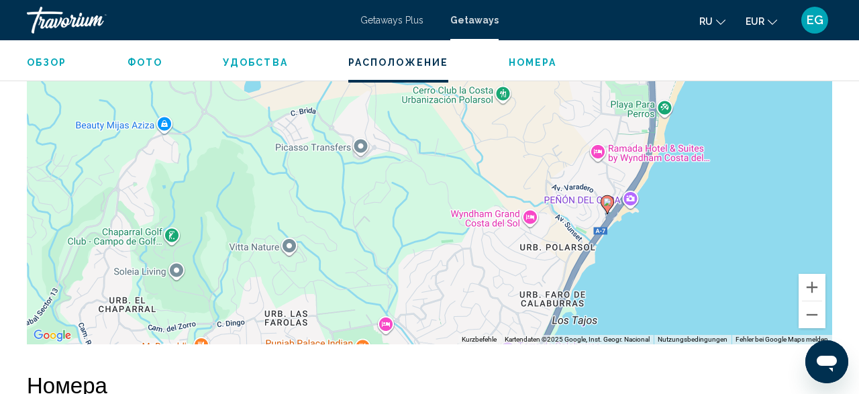
drag, startPoint x: 720, startPoint y: 272, endPoint x: 678, endPoint y: 275, distance: 41.7
click at [678, 275] on div "Um den Modus zum Ziehen mit der Tastatur zu aktivieren, drückst du Alt + Eingab…" at bounding box center [429, 143] width 805 height 403
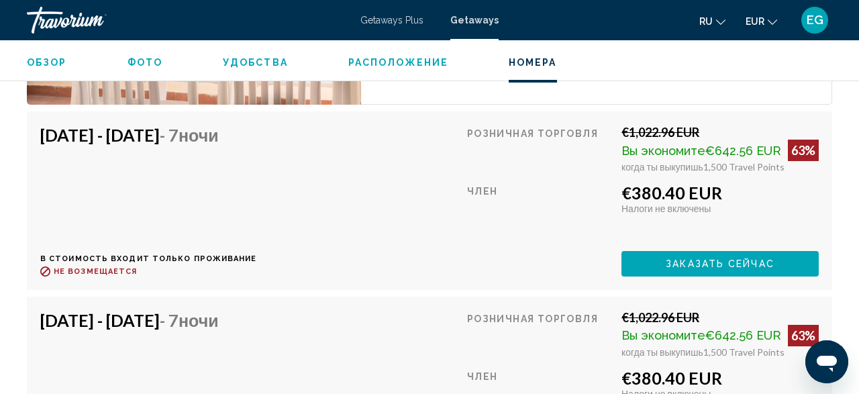
scroll to position [2861, 0]
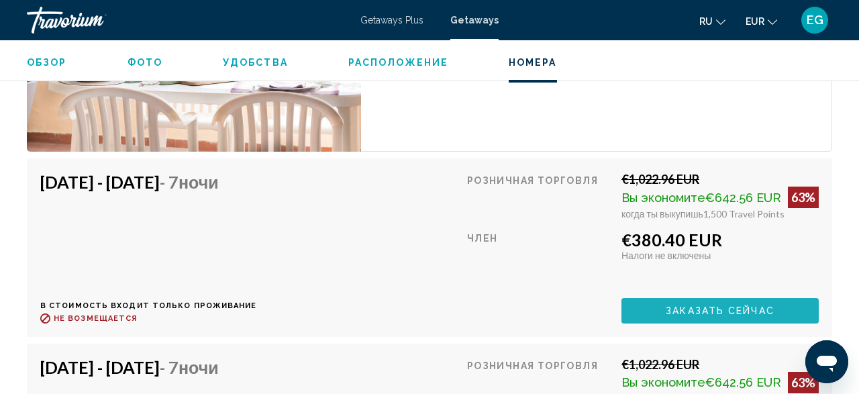
click at [714, 302] on button "Заказать сейчас" at bounding box center [719, 310] width 197 height 25
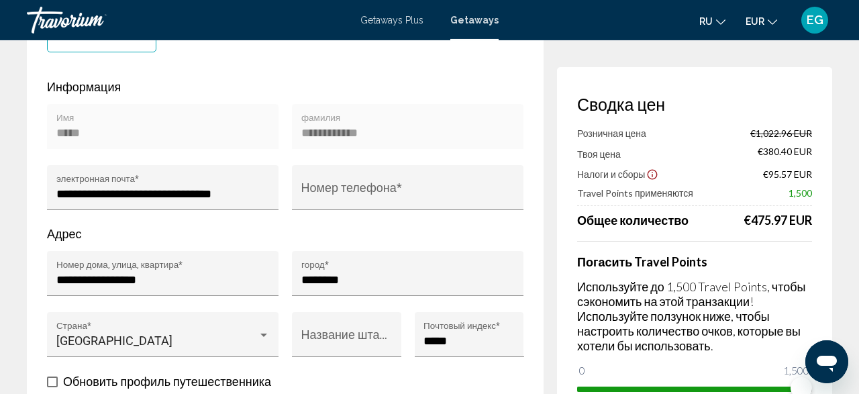
scroll to position [279, 0]
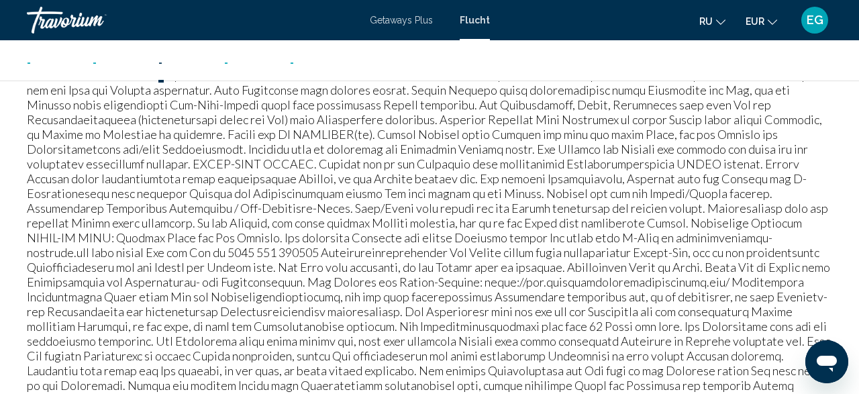
scroll to position [1652, 0]
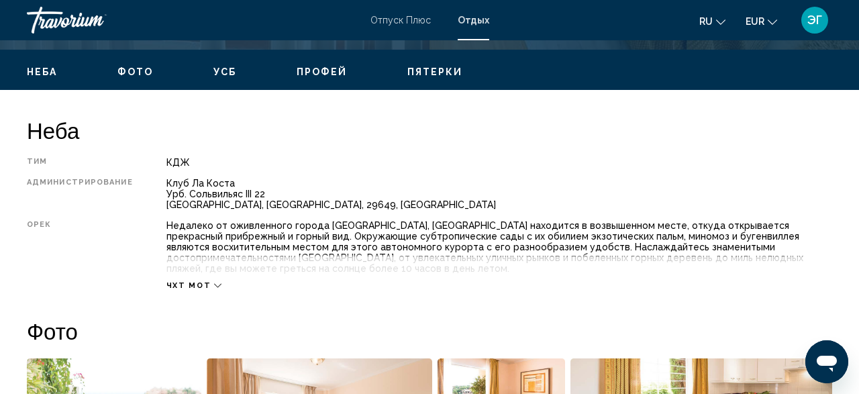
click at [205, 284] on div "ЧХТ МОТ" at bounding box center [194, 285] width 56 height 9
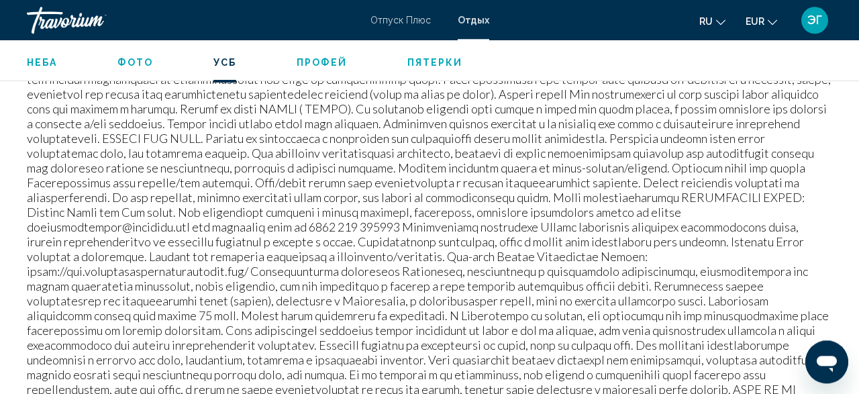
scroll to position [1675, 0]
